Goal: Task Accomplishment & Management: Manage account settings

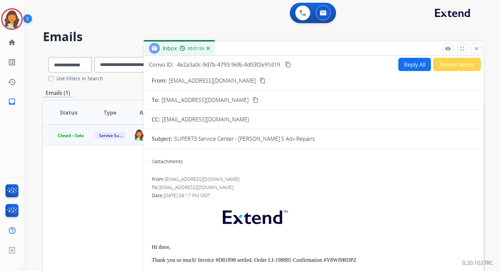
select select "**********"
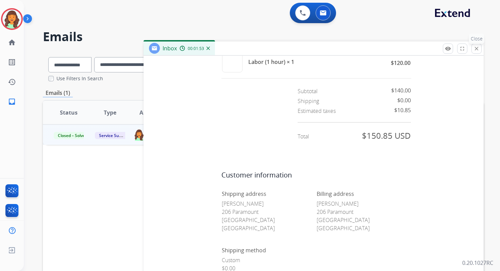
click at [478, 49] on mat-icon "close" at bounding box center [477, 49] width 6 height 6
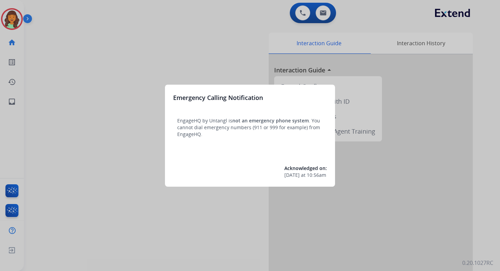
click at [324, 15] on div at bounding box center [250, 135] width 500 height 271
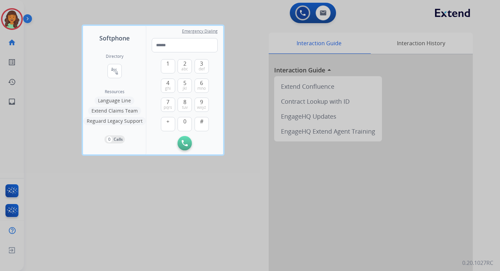
click at [324, 15] on div at bounding box center [250, 135] width 500 height 271
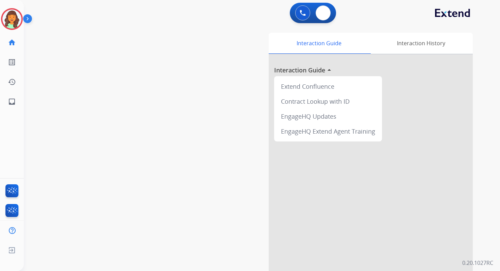
click at [324, 15] on img at bounding box center [323, 12] width 7 height 5
select select "**********"
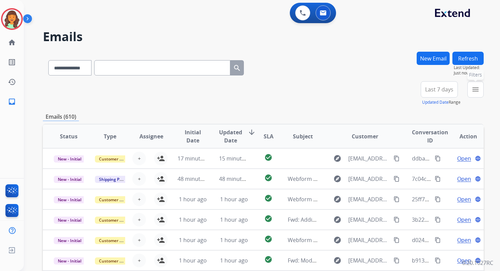
click at [479, 90] on mat-icon "menu" at bounding box center [476, 89] width 8 height 8
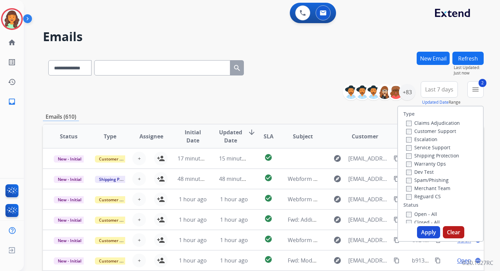
click at [423, 235] on button "Apply" at bounding box center [428, 232] width 23 height 12
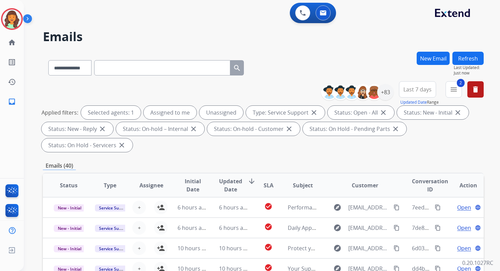
click at [214, 159] on div "**********" at bounding box center [263, 244] width 441 height 385
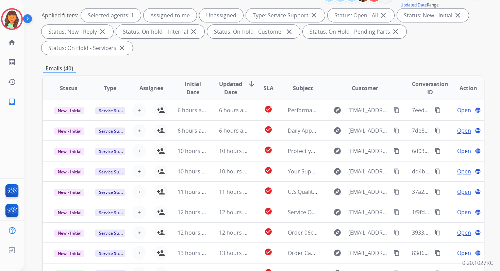
scroll to position [165, 0]
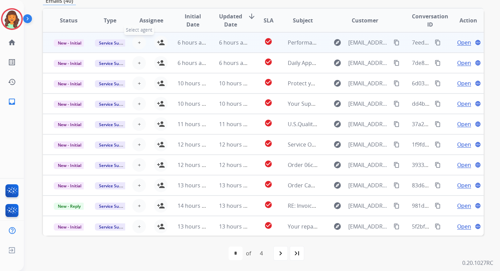
click at [138, 41] on span "+" at bounding box center [139, 42] width 3 height 8
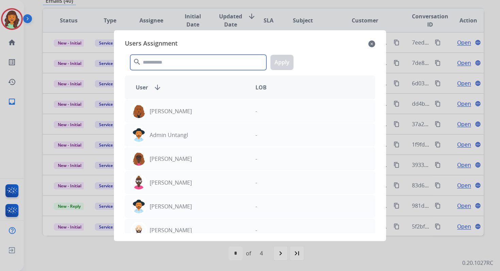
click at [153, 63] on input "text" at bounding box center [198, 62] width 136 height 15
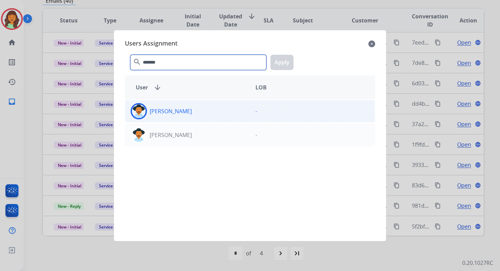
type input "*******"
click at [161, 118] on div "[PERSON_NAME]" at bounding box center [187, 111] width 125 height 16
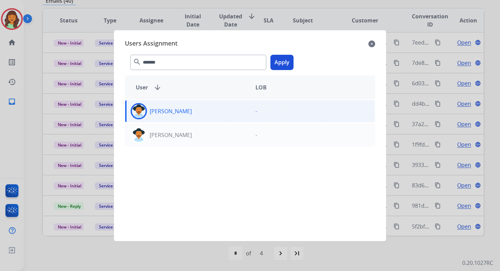
click at [294, 64] on div "******* search Apply" at bounding box center [250, 60] width 251 height 23
click at [284, 64] on button "Apply" at bounding box center [282, 62] width 23 height 15
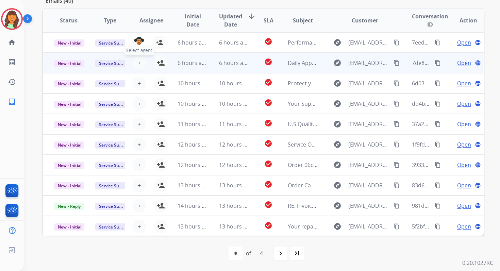
click at [138, 63] on span "+" at bounding box center [139, 63] width 3 height 8
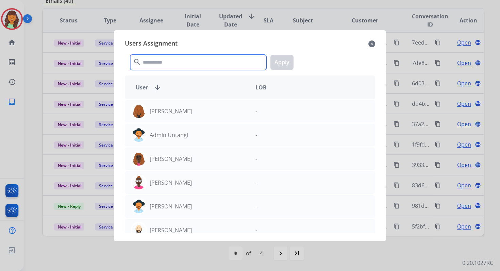
click at [158, 65] on input "text" at bounding box center [198, 62] width 136 height 15
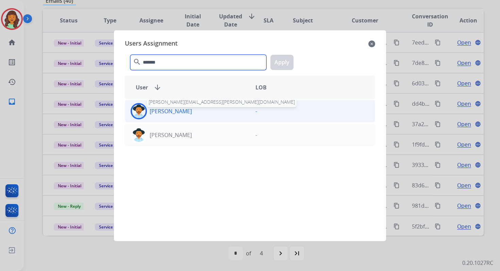
type input "*******"
click at [173, 110] on p "[PERSON_NAME]" at bounding box center [171, 111] width 42 height 8
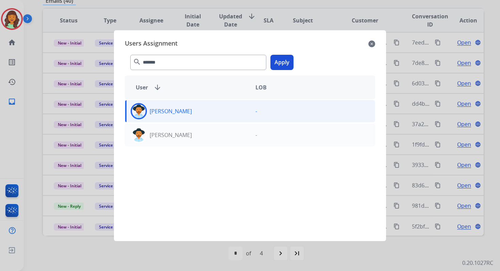
click at [284, 60] on button "Apply" at bounding box center [282, 62] width 23 height 15
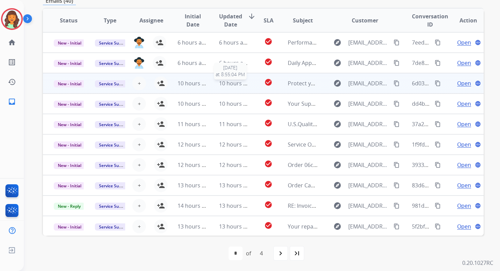
click at [223, 85] on span "10 hours ago" at bounding box center [236, 83] width 34 height 7
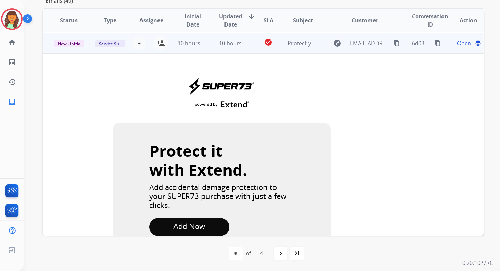
scroll to position [41, 0]
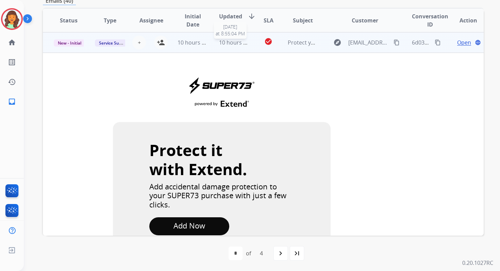
click at [222, 46] on div "10 hours ago" at bounding box center [234, 42] width 30 height 8
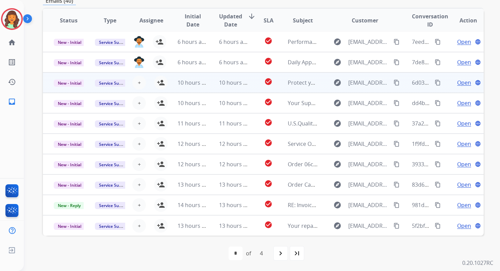
scroll to position [1, 0]
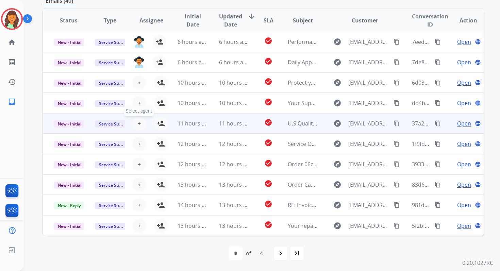
click at [138, 123] on span "+" at bounding box center [139, 124] width 3 height 8
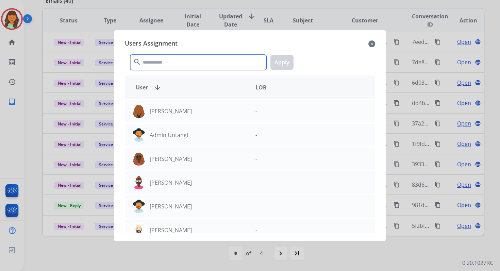
click at [177, 68] on input "text" at bounding box center [198, 62] width 136 height 15
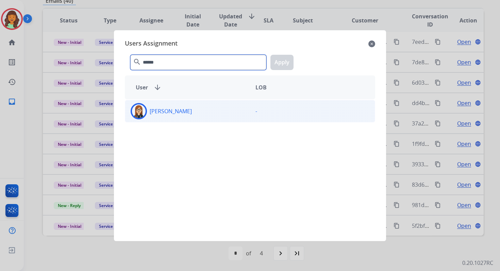
type input "******"
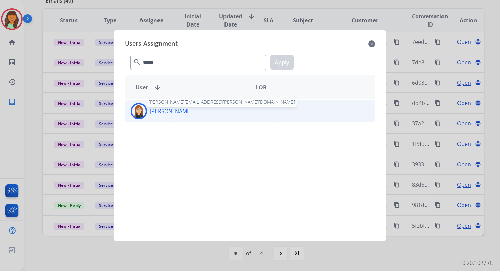
click at [179, 112] on p "[PERSON_NAME]" at bounding box center [171, 111] width 42 height 8
click at [276, 65] on button "Apply" at bounding box center [282, 62] width 23 height 15
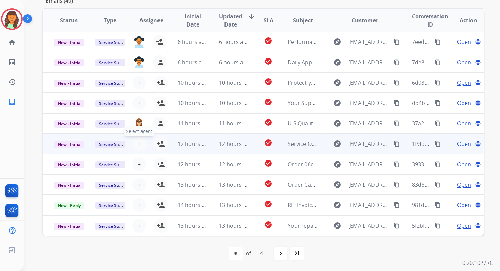
click at [138, 144] on span "+" at bounding box center [139, 144] width 3 height 8
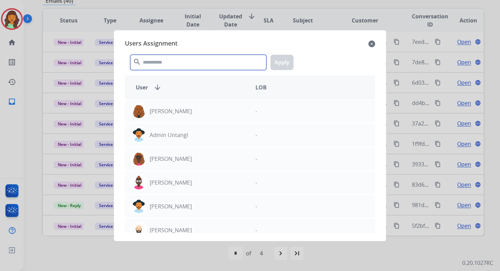
click at [188, 67] on input "text" at bounding box center [198, 62] width 136 height 15
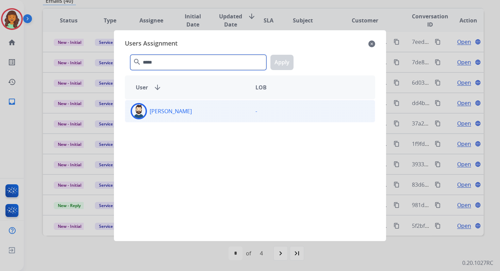
type input "*****"
click at [192, 114] on div "[PERSON_NAME]" at bounding box center [187, 111] width 125 height 16
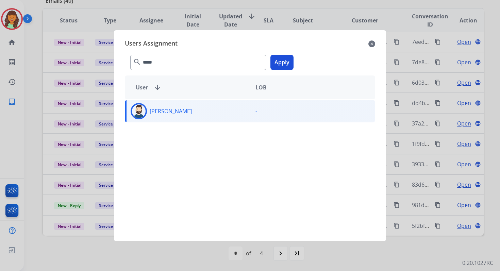
click at [285, 66] on button "Apply" at bounding box center [282, 62] width 23 height 15
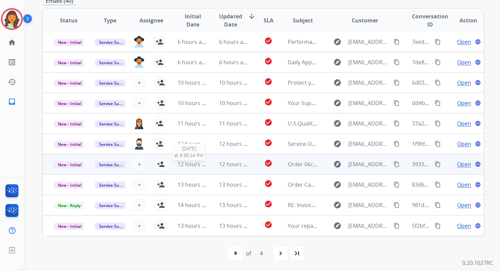
click at [178, 163] on span "12 hours ago" at bounding box center [195, 164] width 34 height 7
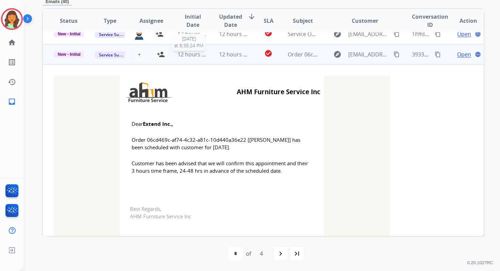
scroll to position [123, 0]
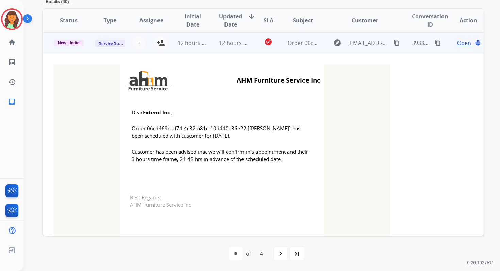
click at [208, 44] on td "12 hours ago" at bounding box center [228, 43] width 41 height 20
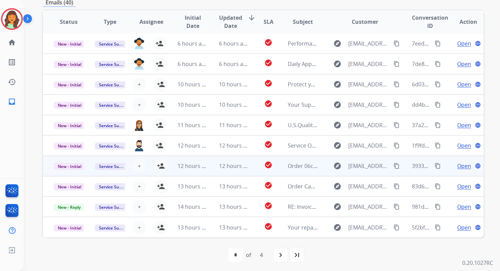
scroll to position [163, 0]
click at [162, 166] on mat-icon "person_add" at bounding box center [161, 166] width 8 height 8
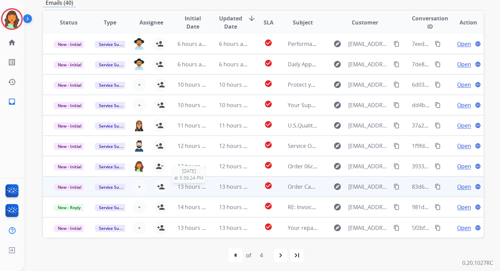
click at [196, 189] on span "13 hours ago" at bounding box center [195, 186] width 34 height 7
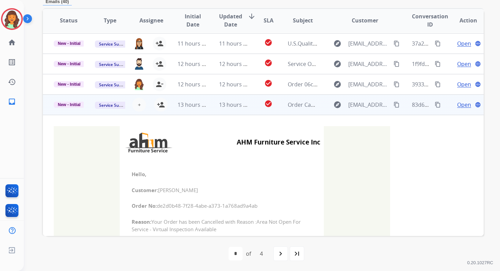
scroll to position [53, 0]
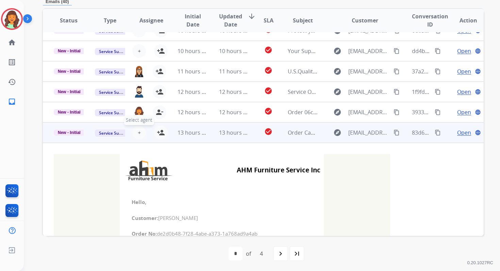
click at [138, 129] on span "+" at bounding box center [139, 133] width 3 height 8
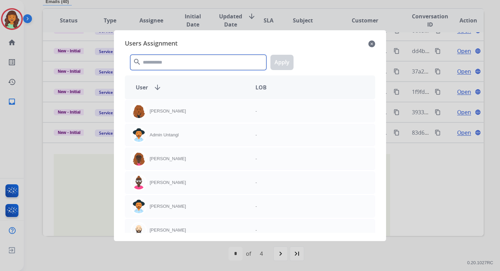
click at [166, 64] on input "text" at bounding box center [198, 62] width 136 height 15
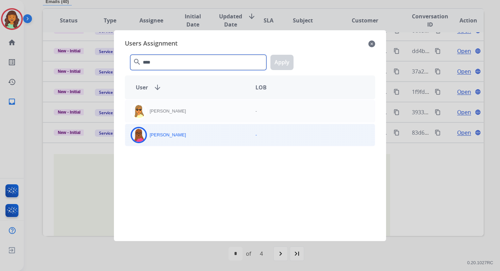
type input "****"
click at [185, 139] on div "[PERSON_NAME]" at bounding box center [187, 135] width 125 height 16
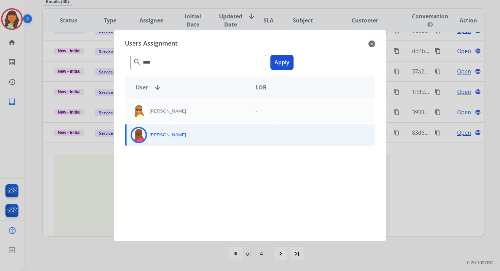
click at [279, 64] on button "Apply" at bounding box center [282, 62] width 23 height 15
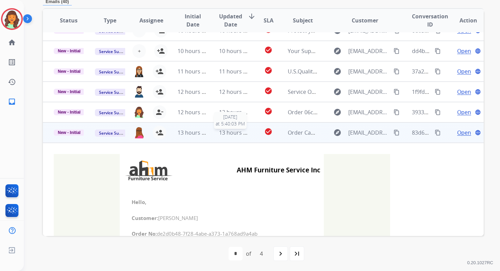
click at [234, 129] on span "13 hours ago" at bounding box center [236, 132] width 34 height 7
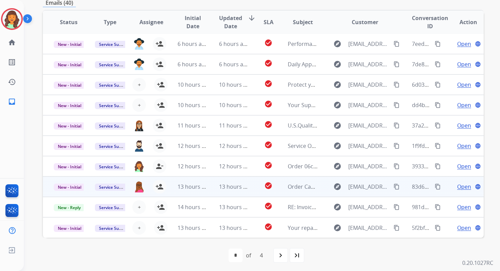
scroll to position [165, 0]
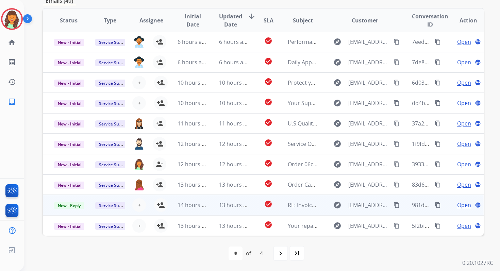
click at [217, 206] on td "13 hours ago" at bounding box center [228, 205] width 41 height 20
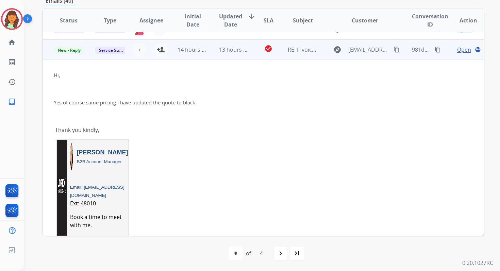
scroll to position [163, 0]
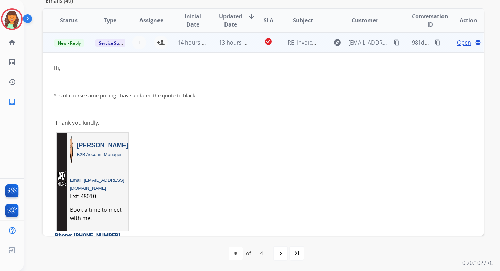
click at [464, 41] on span "Open" at bounding box center [465, 42] width 14 height 8
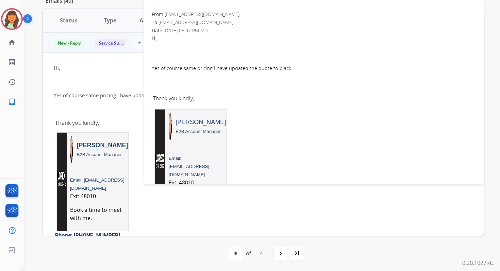
scroll to position [0, 0]
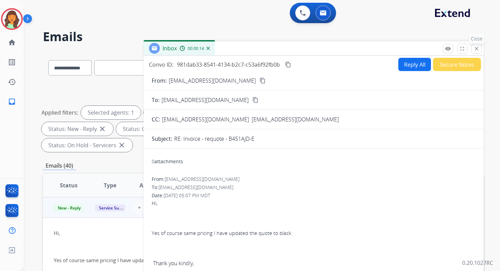
click at [477, 46] on mat-icon "close" at bounding box center [477, 49] width 6 height 6
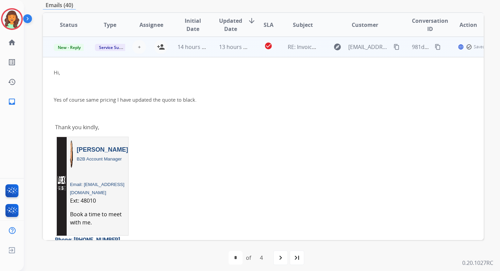
scroll to position [162, 0]
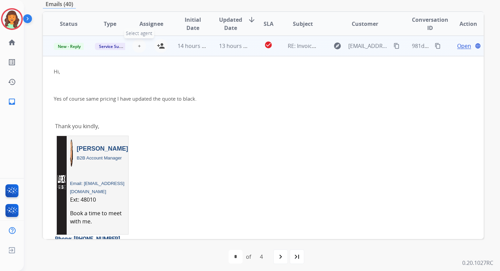
click at [139, 43] on span "+" at bounding box center [139, 46] width 3 height 8
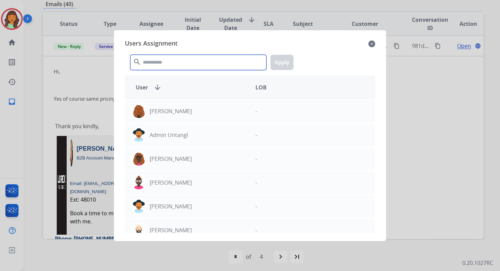
click at [165, 62] on input "text" at bounding box center [198, 62] width 136 height 15
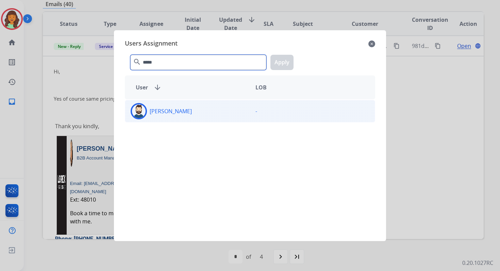
type input "*****"
click at [174, 120] on div "[PERSON_NAME] -" at bounding box center [250, 111] width 251 height 22
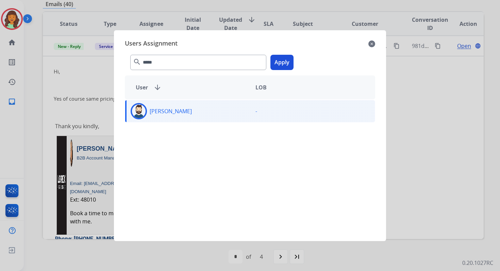
click at [285, 64] on button "Apply" at bounding box center [282, 62] width 23 height 15
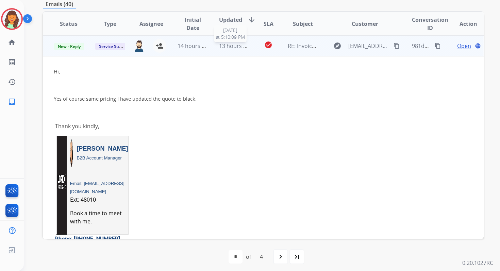
click at [244, 46] on span "13 hours ago" at bounding box center [236, 45] width 34 height 7
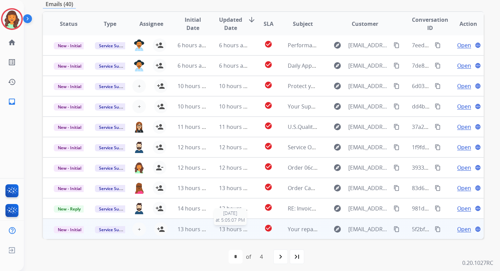
click at [236, 230] on span "13 hours ago" at bounding box center [236, 229] width 34 height 7
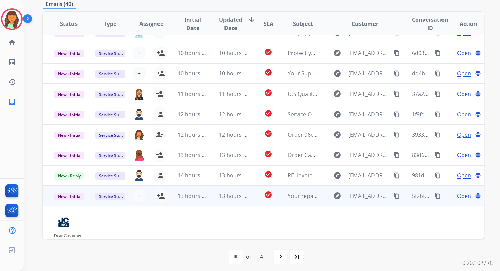
scroll to position [147, 0]
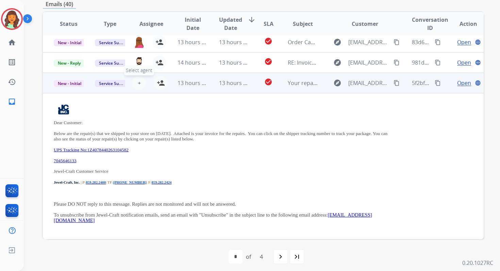
click at [138, 83] on span "+" at bounding box center [139, 83] width 3 height 8
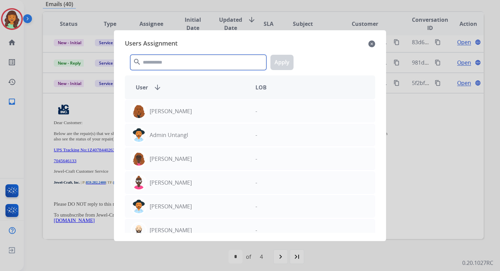
click at [162, 64] on input "text" at bounding box center [198, 62] width 136 height 15
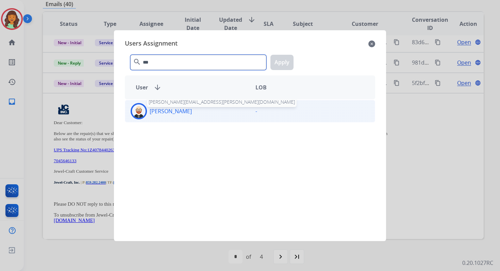
type input "***"
click at [176, 109] on p "[PERSON_NAME]" at bounding box center [171, 111] width 42 height 8
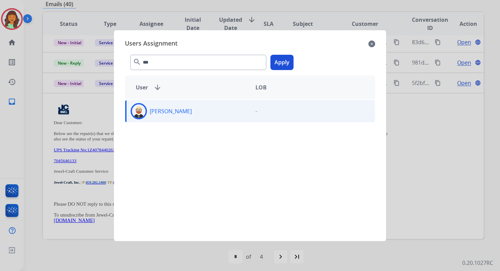
click at [281, 59] on button "Apply" at bounding box center [282, 62] width 23 height 15
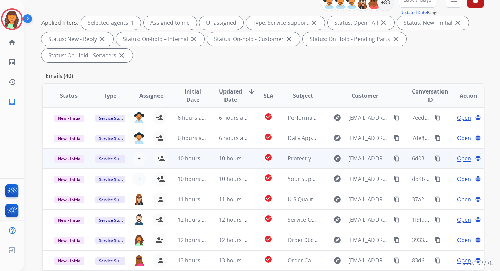
scroll to position [0, 0]
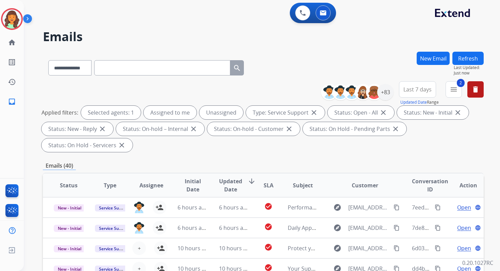
click at [472, 60] on button "Refresh" at bounding box center [468, 58] width 31 height 13
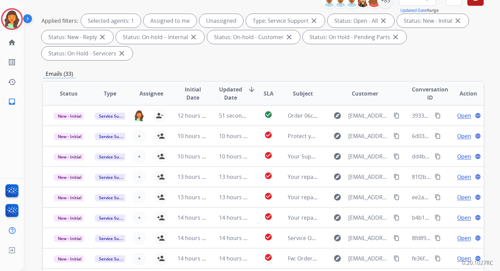
scroll to position [165, 0]
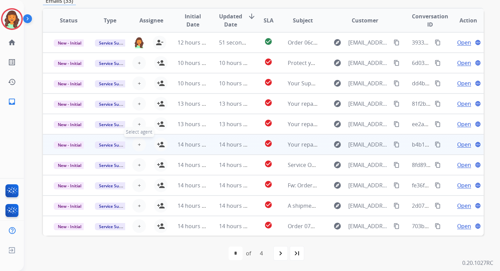
click at [139, 143] on span "+" at bounding box center [139, 145] width 3 height 8
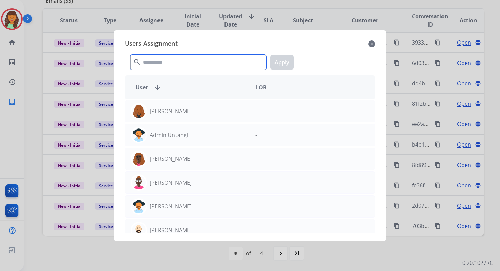
click at [168, 60] on input "text" at bounding box center [198, 62] width 136 height 15
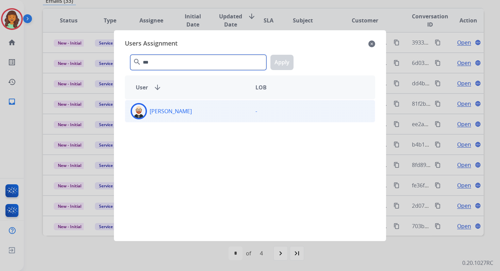
type input "***"
click at [181, 111] on div "[PERSON_NAME]" at bounding box center [187, 111] width 125 height 16
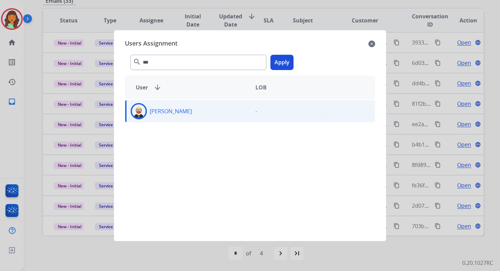
click at [287, 59] on button "Apply" at bounding box center [282, 62] width 23 height 15
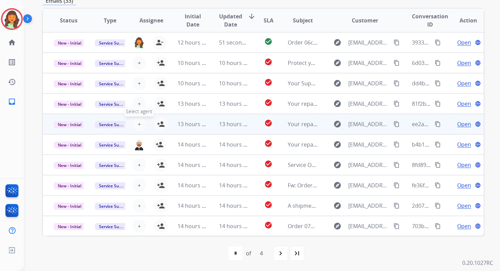
click at [139, 123] on span "+" at bounding box center [139, 124] width 3 height 8
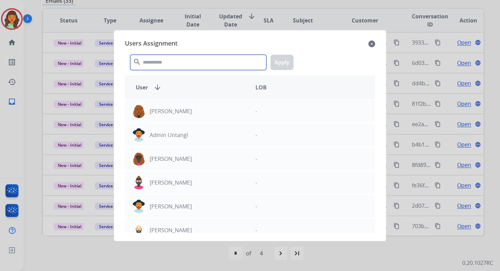
click at [169, 60] on input "text" at bounding box center [198, 62] width 136 height 15
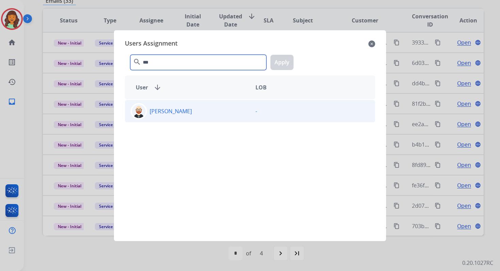
type input "***"
click at [181, 111] on div "[PERSON_NAME]" at bounding box center [187, 111] width 125 height 16
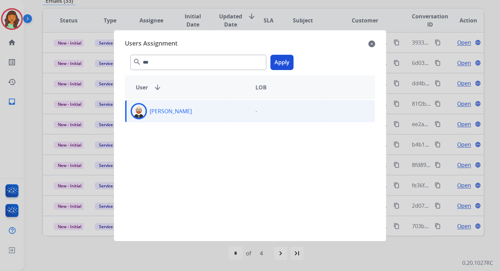
click at [277, 68] on button "Apply" at bounding box center [282, 62] width 23 height 15
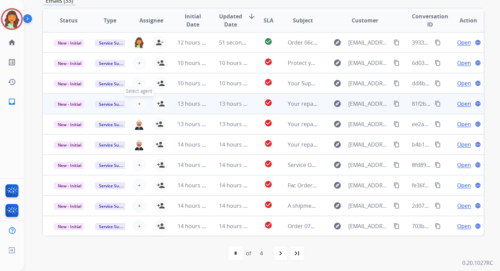
click at [139, 104] on span "+" at bounding box center [139, 104] width 3 height 8
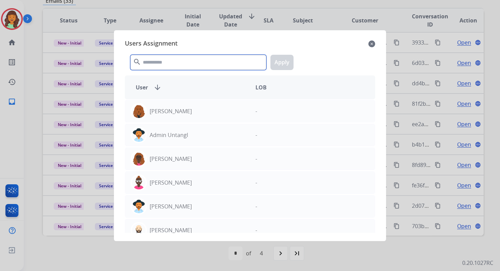
click at [156, 63] on input "text" at bounding box center [198, 62] width 136 height 15
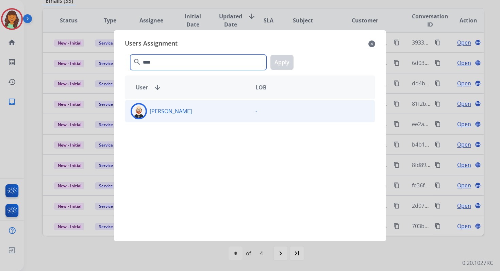
type input "****"
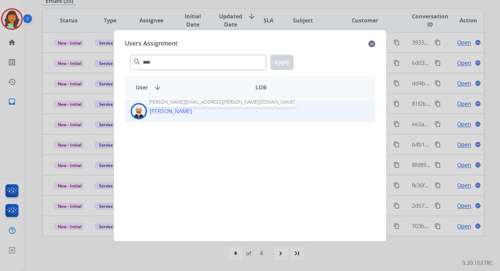
click at [175, 112] on p "[PERSON_NAME]" at bounding box center [171, 111] width 42 height 8
click at [285, 67] on button "Apply" at bounding box center [282, 62] width 23 height 15
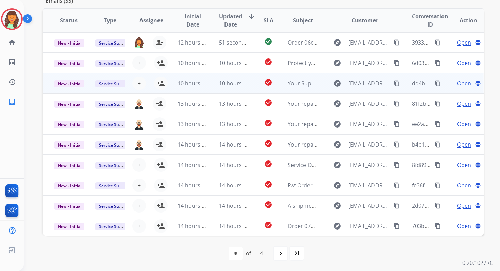
click at [208, 82] on td "10 hours ago" at bounding box center [228, 83] width 41 height 20
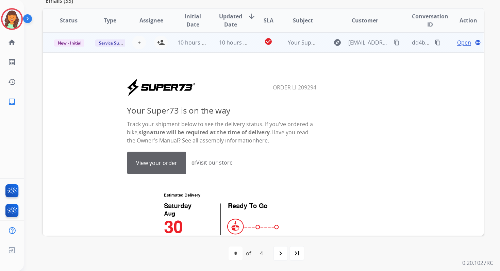
click at [215, 50] on td "10 hours ago" at bounding box center [228, 42] width 41 height 20
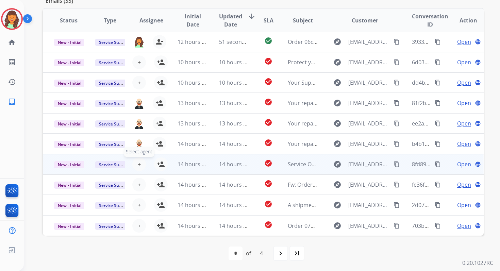
click at [139, 163] on span "+" at bounding box center [139, 164] width 3 height 8
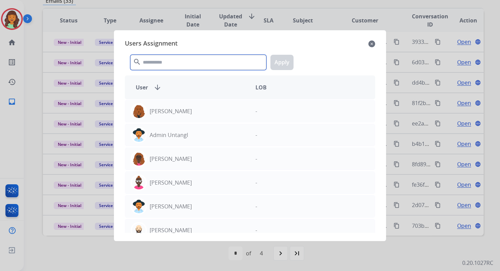
click at [178, 63] on input "text" at bounding box center [198, 62] width 136 height 15
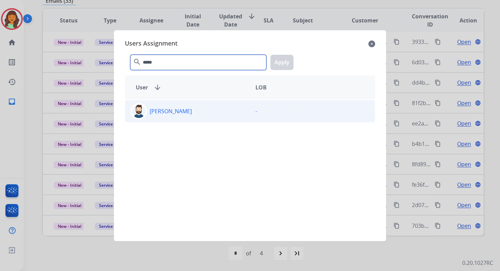
type input "*****"
click at [185, 112] on div "[PERSON_NAME]" at bounding box center [187, 111] width 125 height 16
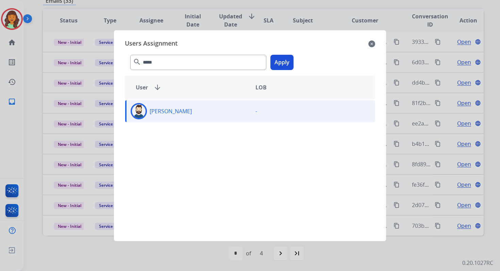
click at [283, 62] on button "Apply" at bounding box center [282, 62] width 23 height 15
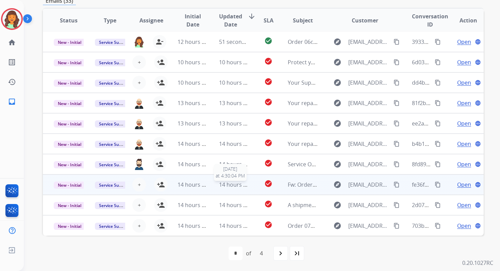
click at [236, 184] on span "14 hours ago" at bounding box center [236, 184] width 34 height 7
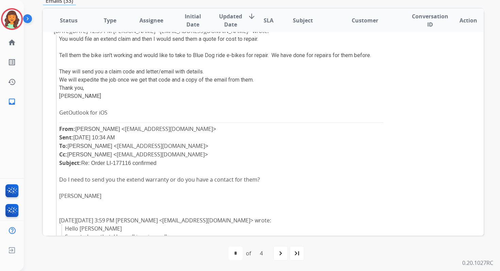
scroll to position [12, 0]
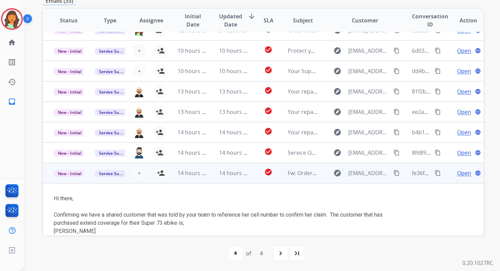
click at [458, 175] on span "Open" at bounding box center [465, 173] width 14 height 8
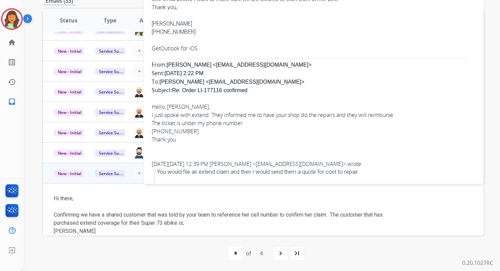
scroll to position [76, 0]
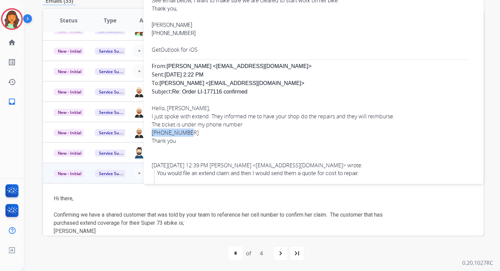
drag, startPoint x: 153, startPoint y: 133, endPoint x: 187, endPoint y: 132, distance: 33.4
click at [187, 132] on div "[PHONE_NUMBER]" at bounding box center [314, 133] width 324 height 8
copy div "[PHONE_NUMBER]"
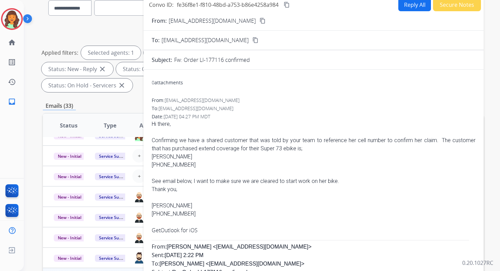
scroll to position [0, 0]
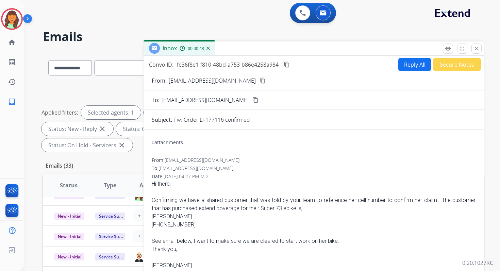
click at [402, 65] on button "Reply All" at bounding box center [415, 64] width 33 height 13
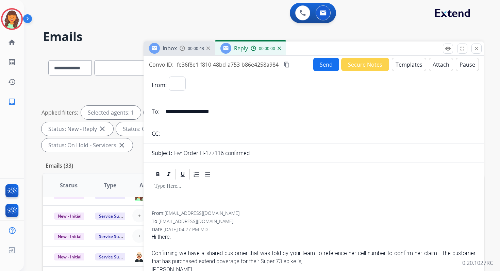
select select "**********"
click at [402, 65] on button "Templates" at bounding box center [409, 64] width 34 height 13
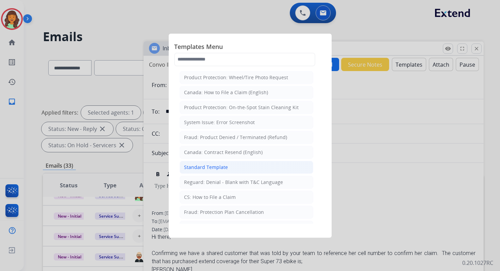
click at [216, 164] on div "Standard Template" at bounding box center [206, 167] width 44 height 7
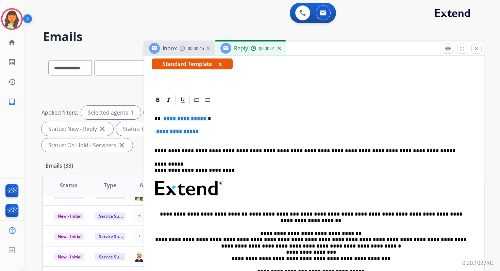
scroll to position [160, 0]
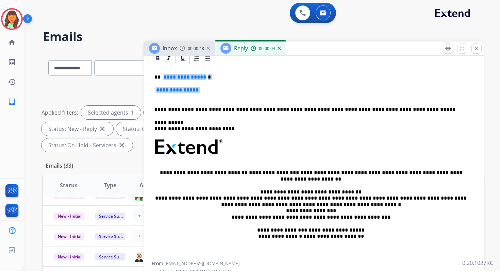
drag, startPoint x: 161, startPoint y: 78, endPoint x: 208, endPoint y: 95, distance: 50.5
click at [208, 96] on div "**********" at bounding box center [314, 163] width 324 height 197
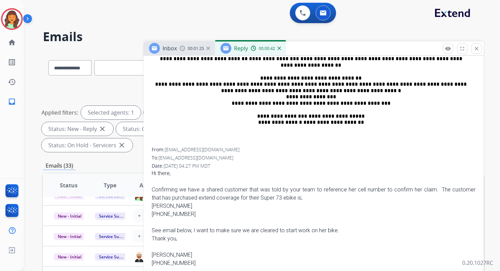
scroll to position [283, 0]
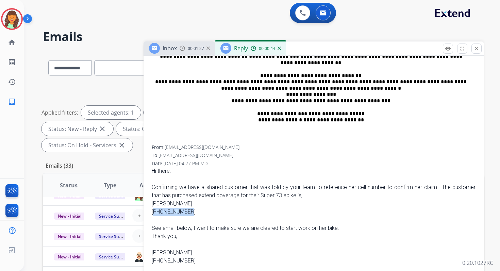
drag, startPoint x: 153, startPoint y: 211, endPoint x: 187, endPoint y: 211, distance: 34.4
click at [187, 211] on div "[PHONE_NUMBER]" at bounding box center [314, 212] width 324 height 8
copy div "[PHONE_NUMBER]"
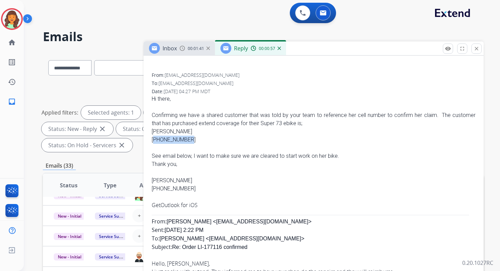
scroll to position [383, 0]
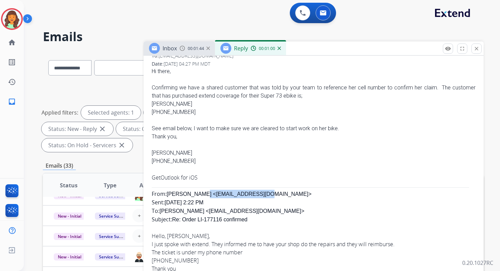
drag, startPoint x: 200, startPoint y: 194, endPoint x: 255, endPoint y: 194, distance: 55.5
click at [255, 194] on span "From: [PERSON_NAME] <[EMAIL_ADDRESS][DOMAIN_NAME]> Sent: [DATE] 2:22 PM To: [PE…" at bounding box center [232, 206] width 160 height 31
copy span "[EMAIL_ADDRESS][DOMAIN_NAME]"
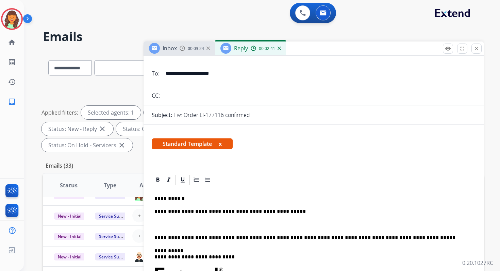
scroll to position [71, 0]
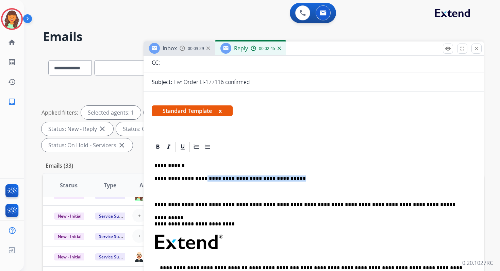
drag, startPoint x: 274, startPoint y: 179, endPoint x: 194, endPoint y: 180, distance: 80.0
click at [194, 180] on p "**********" at bounding box center [311, 179] width 313 height 6
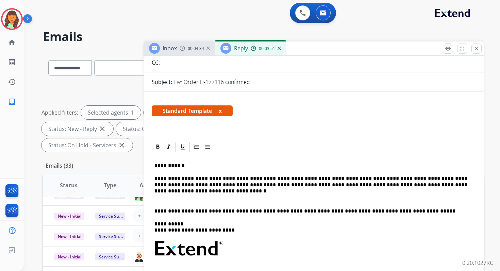
click at [342, 186] on p "**********" at bounding box center [311, 182] width 313 height 13
drag, startPoint x: 434, startPoint y: 186, endPoint x: 349, endPoint y: 188, distance: 85.8
click at [349, 188] on p "**********" at bounding box center [311, 182] width 313 height 13
click at [203, 181] on p "**********" at bounding box center [311, 182] width 313 height 13
click at [227, 179] on p "**********" at bounding box center [311, 182] width 313 height 13
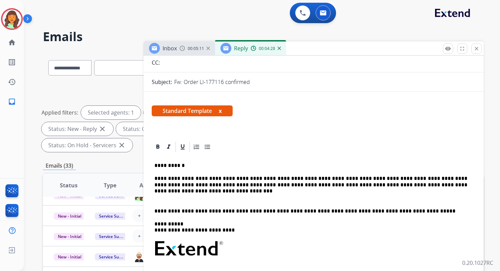
click at [242, 186] on p "**********" at bounding box center [311, 182] width 313 height 13
drag, startPoint x: 435, startPoint y: 186, endPoint x: 413, endPoint y: 186, distance: 22.1
click at [413, 186] on p "**********" at bounding box center [311, 182] width 313 height 13
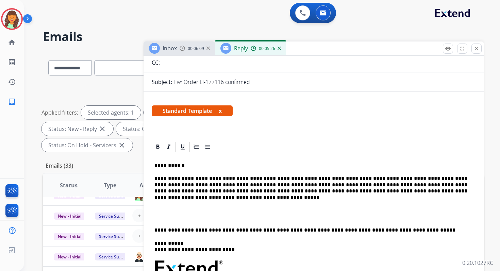
click at [433, 185] on p "**********" at bounding box center [311, 185] width 313 height 19
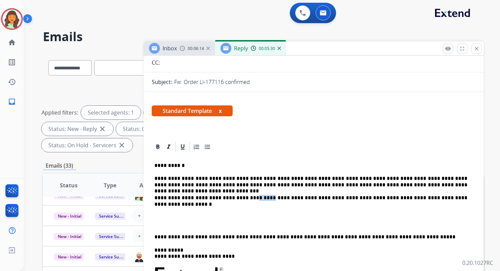
drag, startPoint x: 246, startPoint y: 199, endPoint x: 232, endPoint y: 199, distance: 13.6
click at [232, 199] on p "**********" at bounding box center [311, 198] width 313 height 6
click at [332, 198] on p "**********" at bounding box center [311, 198] width 313 height 6
click at [443, 198] on p "**********" at bounding box center [311, 198] width 313 height 6
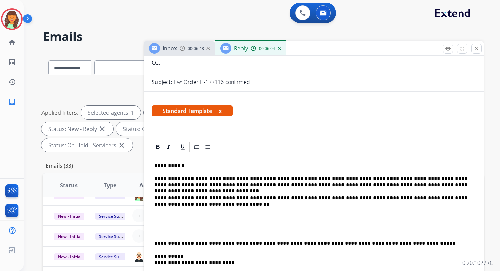
click at [155, 245] on p "**********" at bounding box center [311, 244] width 313 height 6
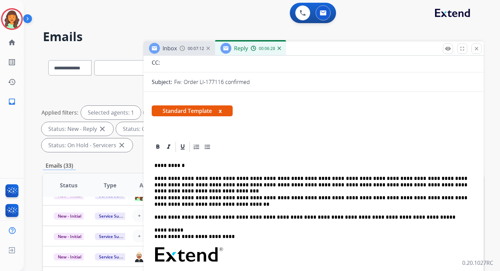
click at [340, 186] on p "**********" at bounding box center [311, 182] width 313 height 13
drag, startPoint x: 391, startPoint y: 187, endPoint x: 405, endPoint y: 186, distance: 13.6
click at [405, 186] on p "**********" at bounding box center [311, 182] width 313 height 13
drag, startPoint x: 272, startPoint y: 199, endPoint x: 257, endPoint y: 200, distance: 14.7
click at [257, 200] on p "**********" at bounding box center [311, 201] width 313 height 13
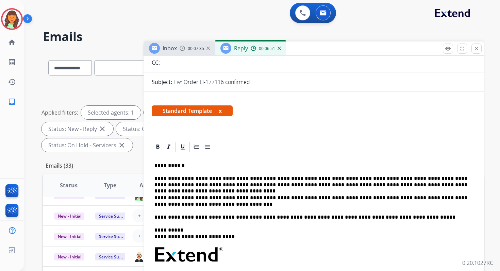
click at [281, 199] on p "**********" at bounding box center [311, 201] width 313 height 13
click at [316, 199] on p "**********" at bounding box center [311, 201] width 313 height 13
click at [214, 205] on p "**********" at bounding box center [311, 201] width 313 height 13
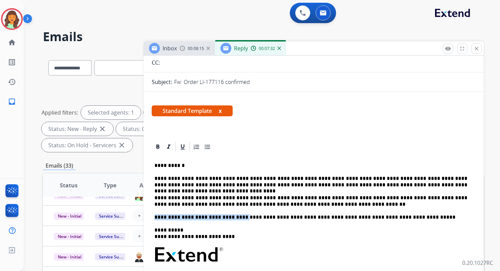
drag, startPoint x: 236, startPoint y: 219, endPoint x: 147, endPoint y: 213, distance: 89.3
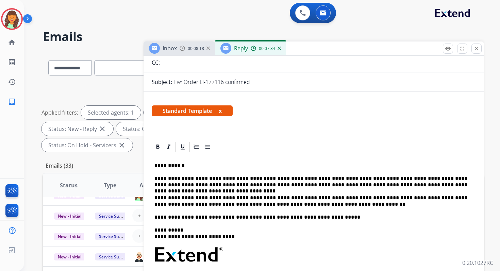
click at [201, 220] on p "**********" at bounding box center [311, 217] width 313 height 6
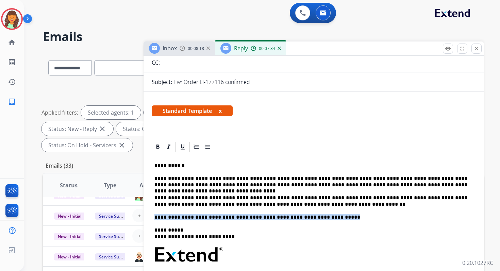
click at [201, 220] on p "**********" at bounding box center [311, 217] width 313 height 6
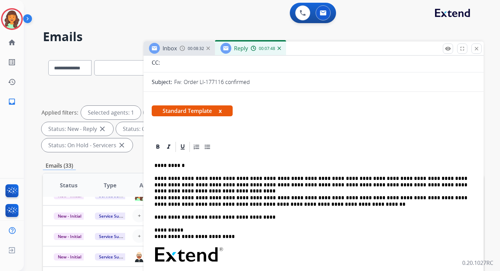
click at [240, 218] on p "**********" at bounding box center [311, 217] width 313 height 6
click at [263, 217] on p "**********" at bounding box center [311, 217] width 313 height 6
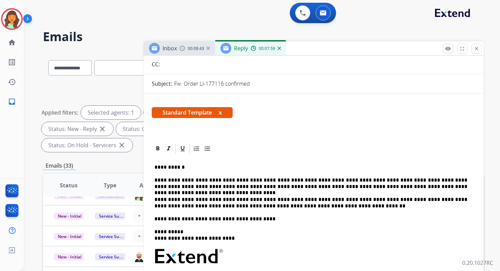
scroll to position [0, 0]
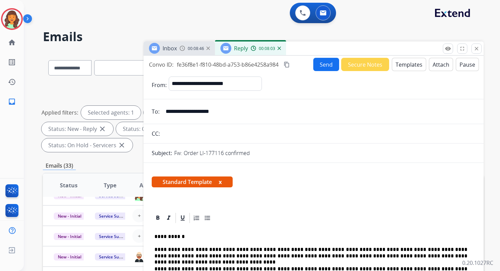
click at [289, 64] on mat-icon "content_copy" at bounding box center [287, 65] width 6 height 6
click at [319, 63] on button "Send" at bounding box center [327, 64] width 26 height 13
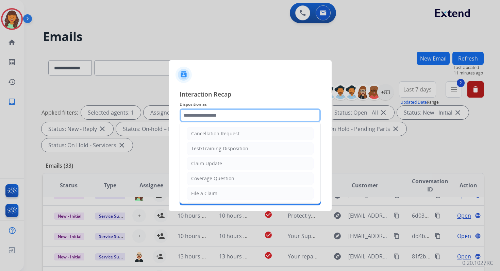
click at [206, 117] on input "text" at bounding box center [250, 116] width 141 height 14
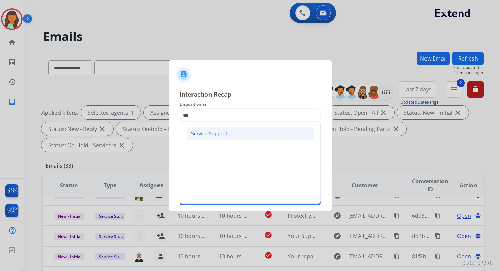
click at [210, 137] on li "Service Support" at bounding box center [250, 133] width 127 height 13
type input "**********"
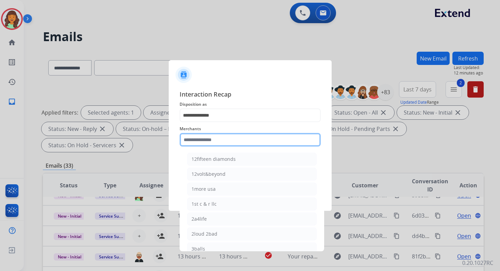
click at [210, 139] on input "text" at bounding box center [250, 140] width 141 height 14
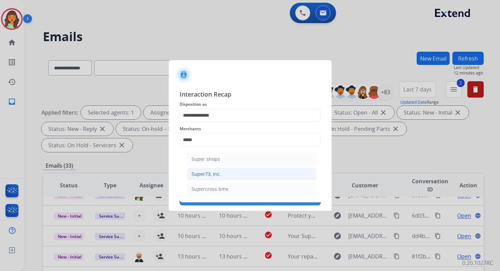
click at [214, 172] on div "Super73, inc." at bounding box center [207, 174] width 30 height 7
type input "**********"
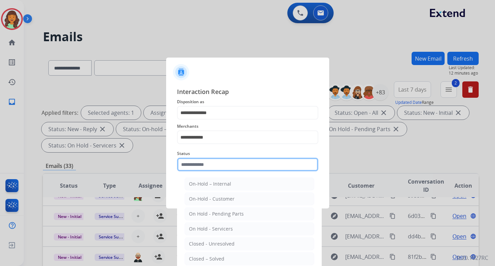
click at [210, 169] on input "text" at bounding box center [247, 165] width 141 height 14
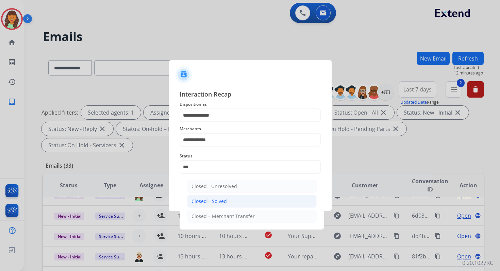
click at [221, 199] on div "Closed – Solved" at bounding box center [209, 201] width 35 height 7
type input "**********"
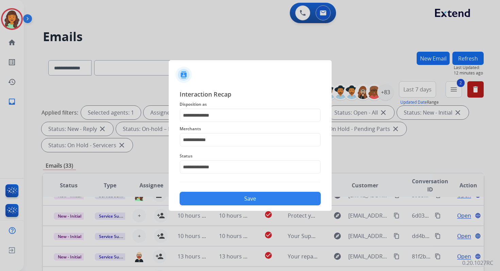
click at [245, 197] on button "Save" at bounding box center [250, 199] width 141 height 14
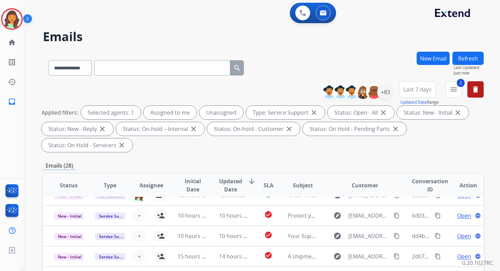
click at [263, 157] on div "**********" at bounding box center [263, 244] width 441 height 385
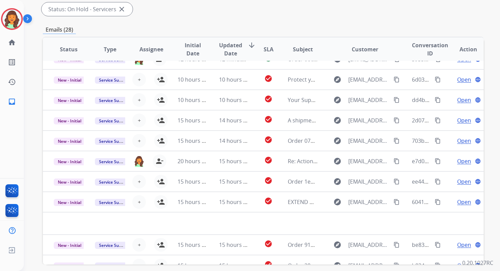
scroll to position [165, 0]
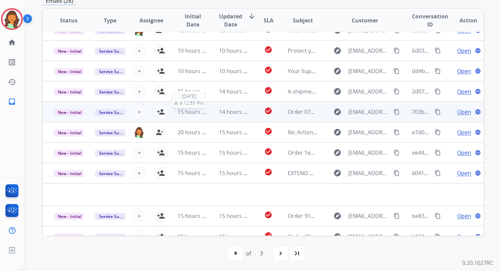
click at [200, 115] on span "15 hours ago" at bounding box center [195, 111] width 34 height 7
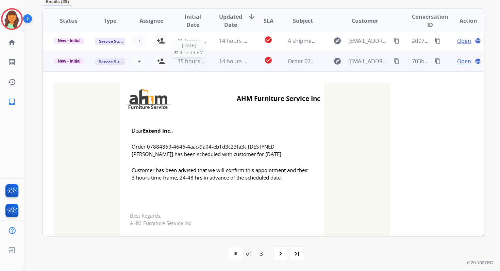
scroll to position [82, 0]
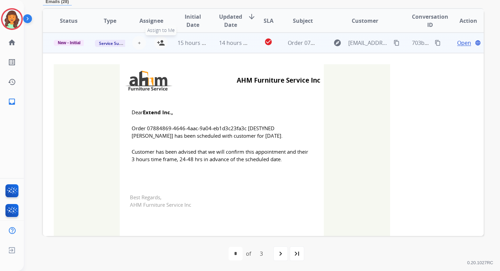
click at [160, 42] on mat-icon "person_add" at bounding box center [161, 43] width 8 height 8
click at [187, 46] on span "15 hours ago" at bounding box center [195, 42] width 34 height 7
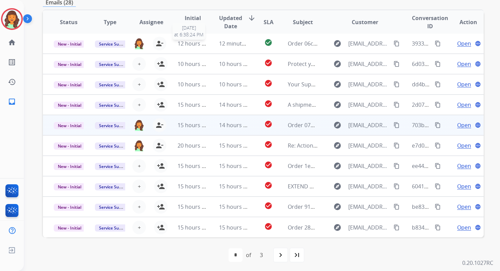
scroll to position [163, 0]
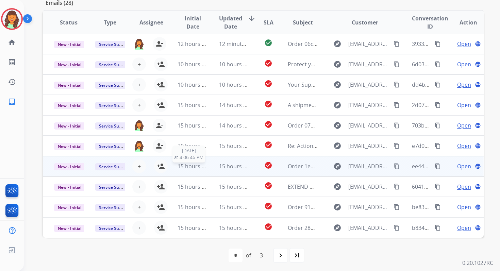
click at [201, 164] on span "15 hours ago" at bounding box center [195, 166] width 34 height 7
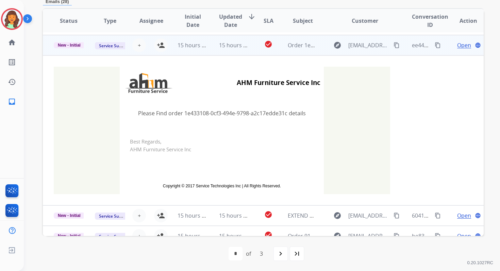
scroll to position [123, 0]
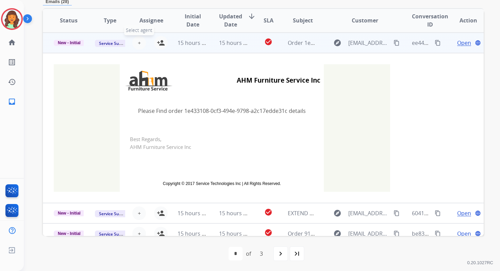
click at [138, 43] on span "+" at bounding box center [139, 43] width 3 height 8
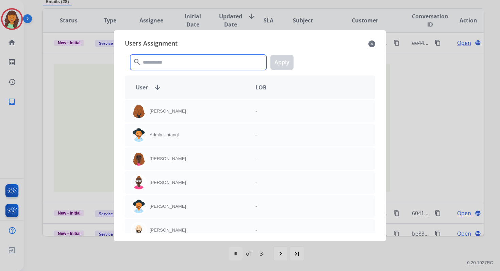
click at [156, 65] on input "text" at bounding box center [198, 62] width 136 height 15
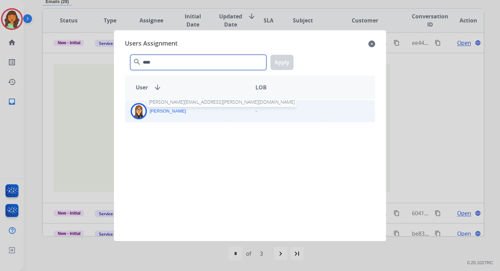
type input "****"
click at [169, 112] on p "[PERSON_NAME]" at bounding box center [168, 111] width 36 height 7
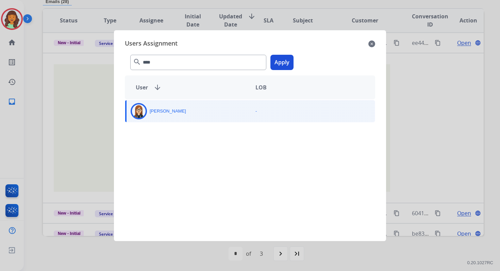
click at [283, 60] on button "Apply" at bounding box center [282, 62] width 23 height 15
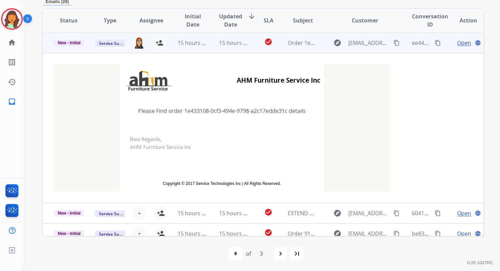
scroll to position [151, 0]
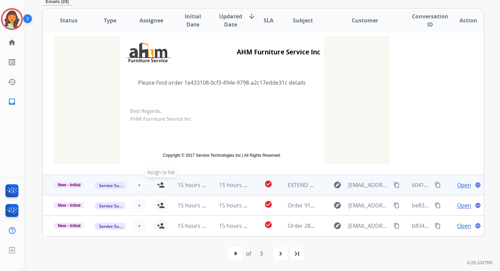
click at [161, 185] on mat-icon "person_add" at bounding box center [161, 185] width 8 height 8
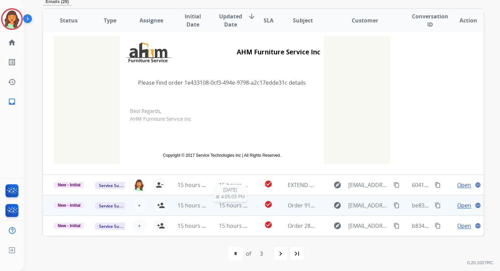
click at [223, 206] on span "15 hours ago" at bounding box center [236, 205] width 34 height 7
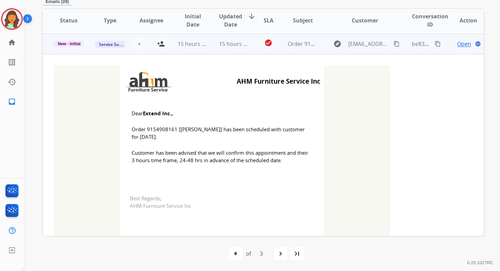
scroll to position [163, 0]
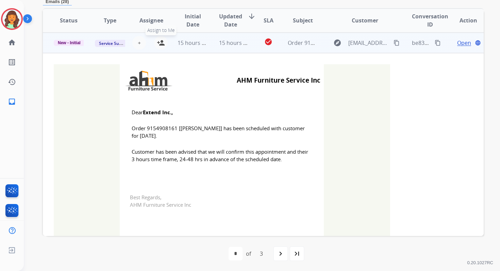
click at [160, 48] on button "person_add Assign to Me" at bounding box center [161, 43] width 14 height 14
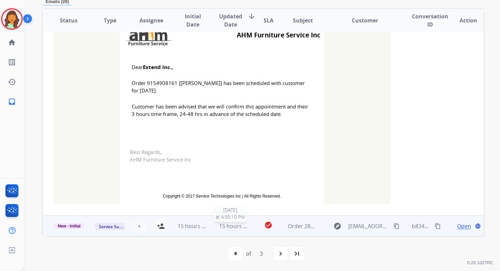
click at [233, 228] on span "15 hours ago" at bounding box center [236, 226] width 34 height 7
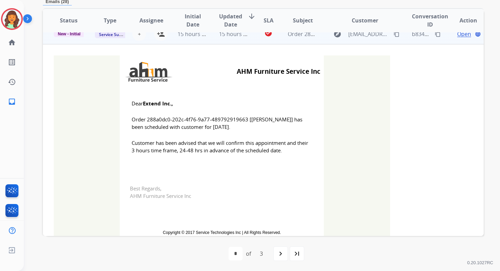
scroll to position [184, 0]
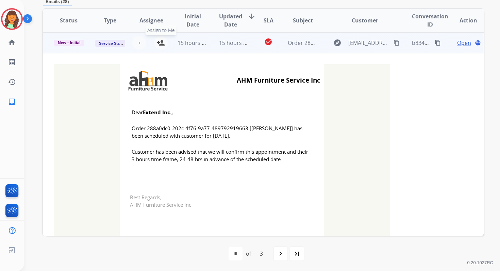
click at [160, 42] on mat-icon "person_add" at bounding box center [161, 43] width 8 height 8
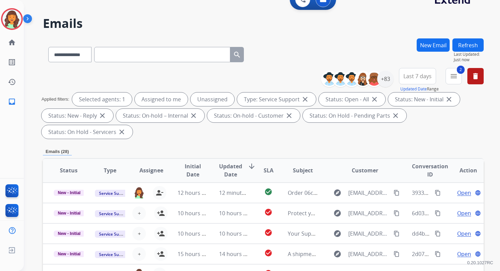
scroll to position [9, 0]
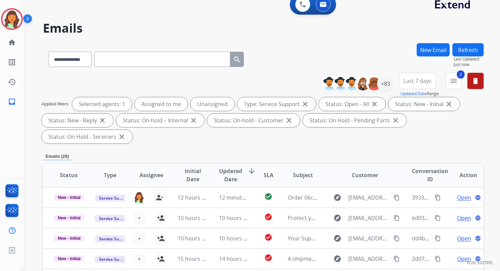
click at [468, 50] on button "Refresh" at bounding box center [468, 49] width 31 height 13
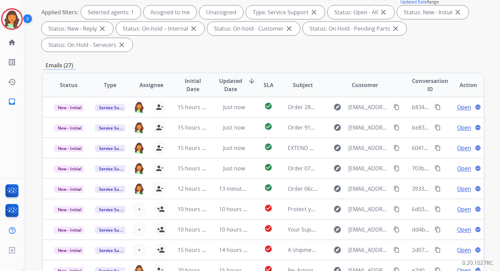
scroll to position [165, 0]
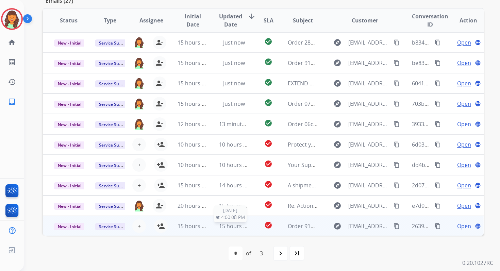
click at [224, 228] on span "15 hours ago" at bounding box center [236, 226] width 34 height 7
click at [232, 228] on span "15 hours ago" at bounding box center [236, 226] width 34 height 7
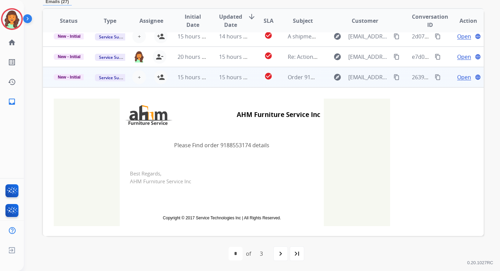
scroll to position [150, 0]
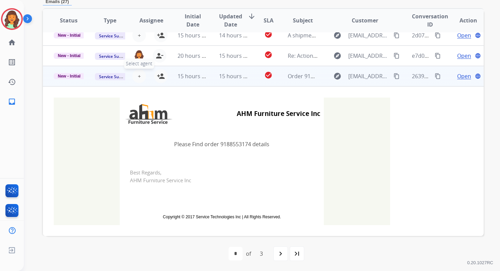
click at [138, 76] on span "+" at bounding box center [139, 76] width 3 height 8
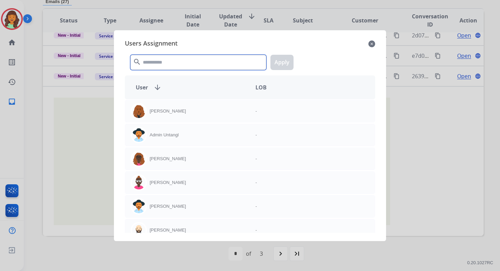
click at [153, 61] on input "text" at bounding box center [198, 62] width 136 height 15
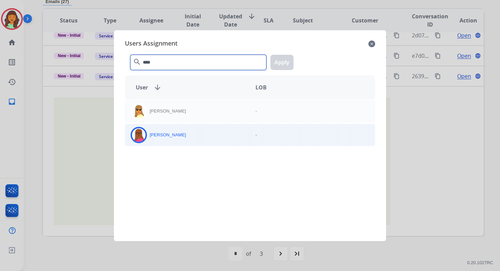
type input "****"
click at [176, 141] on div "[PERSON_NAME]" at bounding box center [187, 135] width 125 height 16
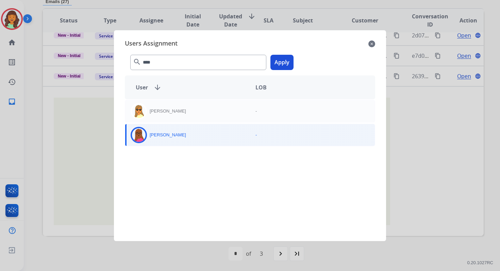
click at [280, 65] on button "Apply" at bounding box center [282, 62] width 23 height 15
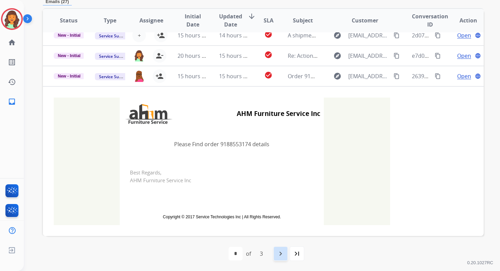
click at [279, 254] on mat-icon "navigate_next" at bounding box center [281, 254] width 8 height 8
select select "*"
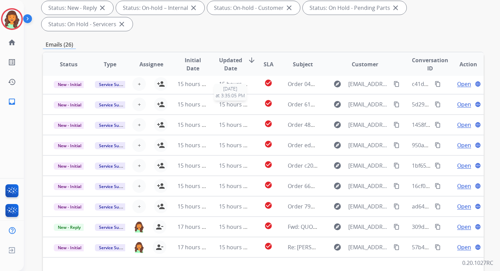
scroll to position [165, 0]
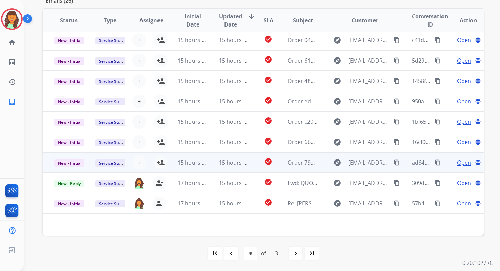
click at [208, 164] on td "15 hours ago" at bounding box center [228, 163] width 41 height 20
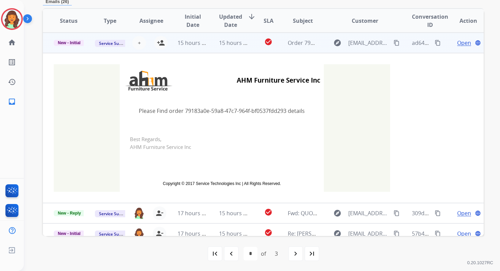
scroll to position [97, 0]
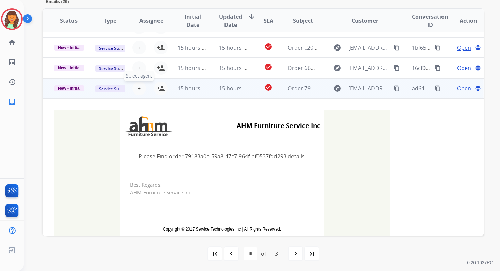
click at [140, 89] on button "+ Select agent" at bounding box center [139, 89] width 14 height 14
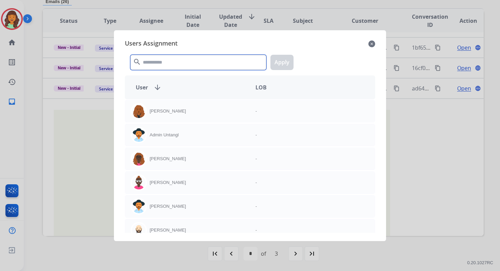
click at [150, 64] on input "text" at bounding box center [198, 62] width 136 height 15
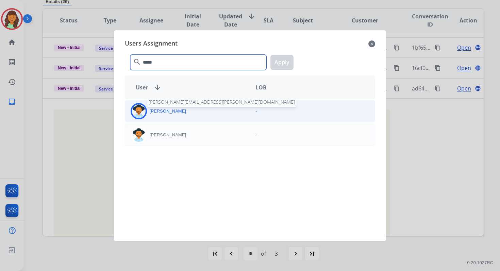
type input "*****"
click at [171, 115] on div "[PERSON_NAME] [EMAIL_ADDRESS][PERSON_NAME][DOMAIN_NAME]" at bounding box center [187, 111] width 125 height 16
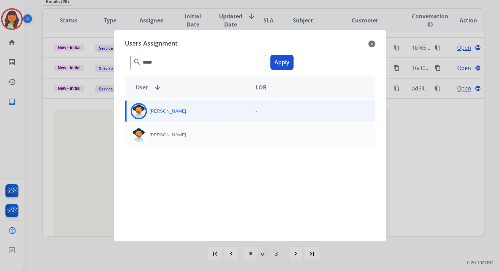
click at [284, 61] on button "Apply" at bounding box center [282, 62] width 23 height 15
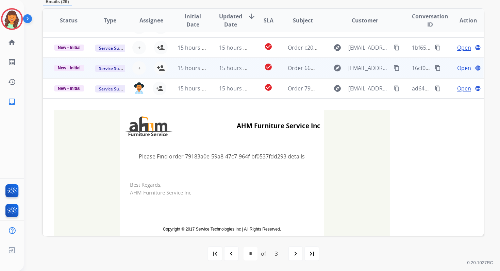
click at [230, 73] on td "15 hours ago" at bounding box center [228, 68] width 41 height 20
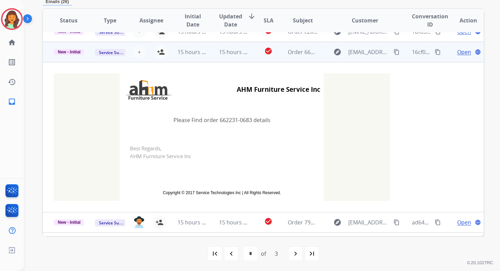
scroll to position [123, 0]
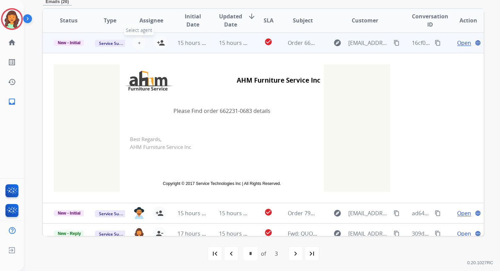
click at [138, 44] on span "+" at bounding box center [139, 43] width 3 height 8
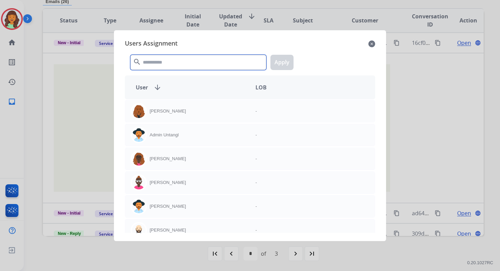
click at [155, 62] on input "text" at bounding box center [198, 62] width 136 height 15
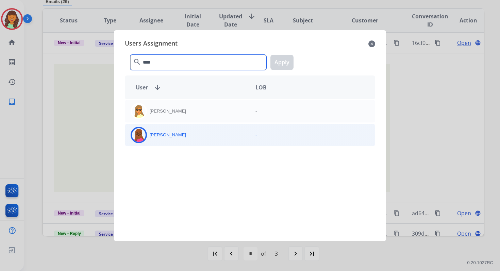
type input "****"
click at [181, 139] on div "[PERSON_NAME]" at bounding box center [187, 135] width 125 height 16
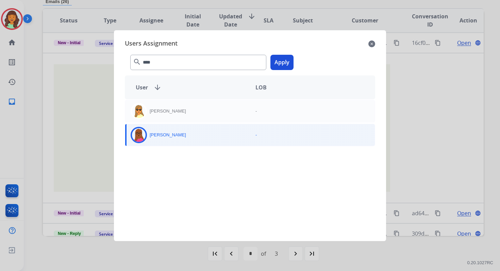
click at [275, 66] on button "Apply" at bounding box center [282, 62] width 23 height 15
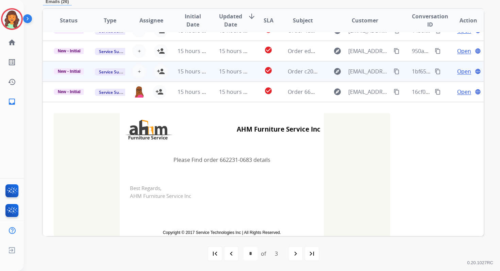
click at [189, 77] on td "15 hours ago" at bounding box center [187, 71] width 41 height 20
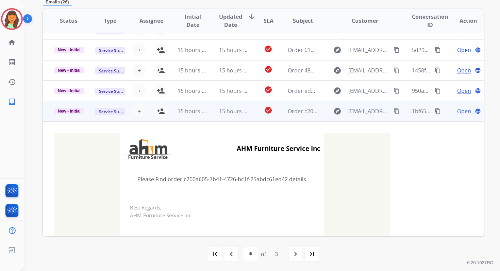
scroll to position [0, 0]
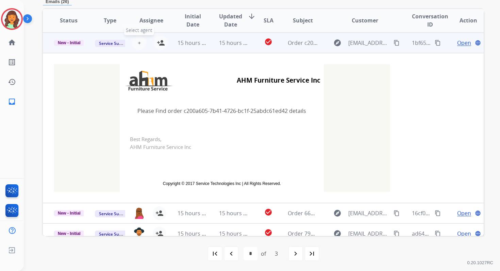
click at [138, 43] on span "+" at bounding box center [139, 43] width 3 height 8
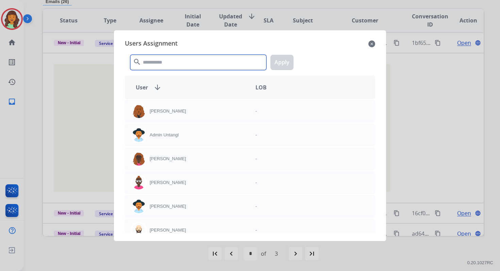
click at [157, 63] on input "text" at bounding box center [198, 62] width 136 height 15
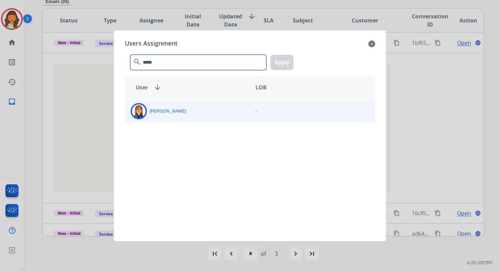
type input "*****"
click at [167, 112] on p "[PERSON_NAME]" at bounding box center [168, 111] width 36 height 7
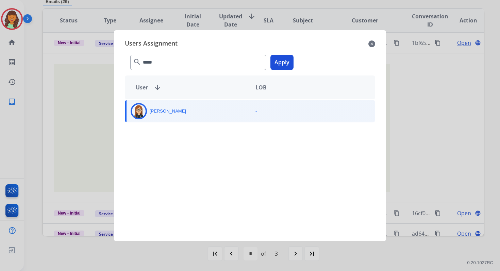
click at [280, 62] on button "Apply" at bounding box center [282, 62] width 23 height 15
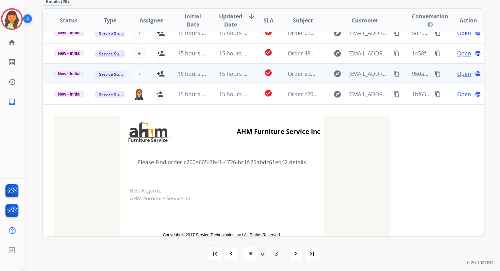
click at [209, 77] on td "15 hours ago" at bounding box center [228, 74] width 41 height 20
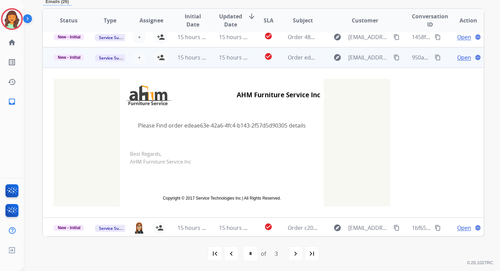
scroll to position [82, 0]
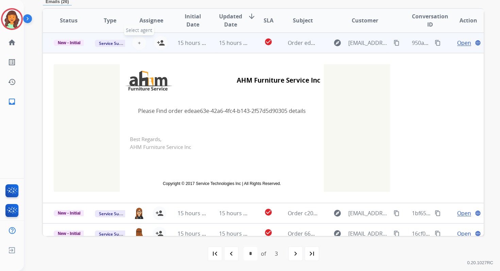
click at [138, 43] on span "+" at bounding box center [139, 43] width 3 height 8
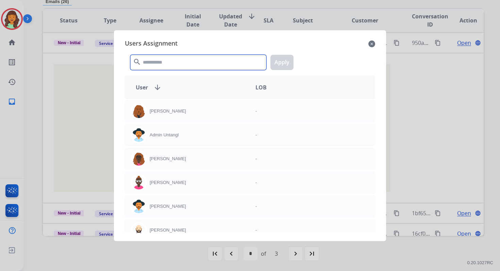
click at [155, 60] on input "text" at bounding box center [198, 62] width 136 height 15
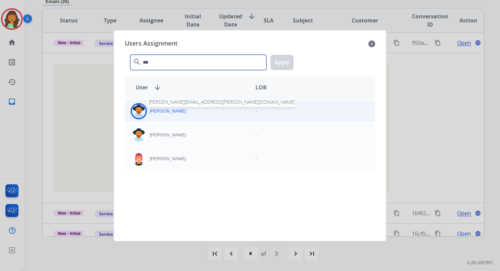
type input "***"
click at [169, 110] on p "[PERSON_NAME]" at bounding box center [168, 111] width 36 height 7
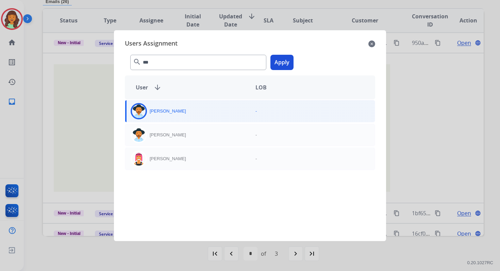
click at [280, 65] on button "Apply" at bounding box center [282, 62] width 23 height 15
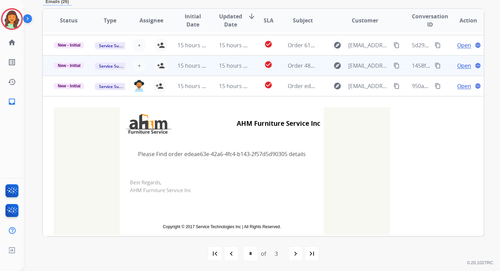
click at [194, 71] on td "15 hours ago" at bounding box center [187, 65] width 41 height 20
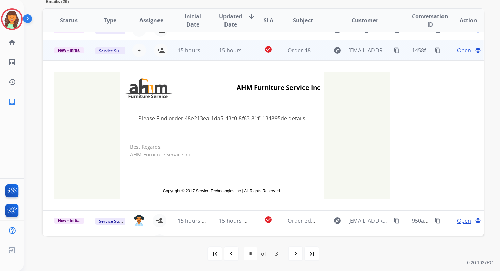
scroll to position [61, 0]
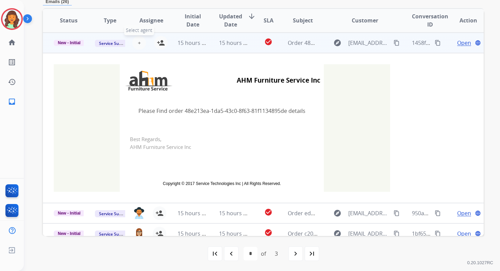
click at [138, 43] on span "+" at bounding box center [139, 43] width 3 height 8
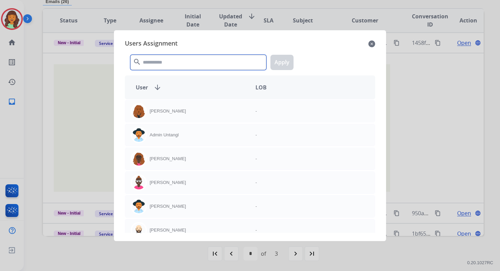
click at [152, 62] on input "text" at bounding box center [198, 62] width 136 height 15
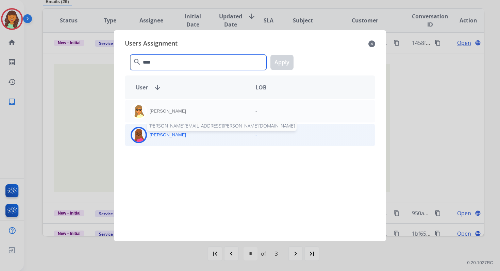
type input "****"
click at [171, 136] on p "[PERSON_NAME]" at bounding box center [168, 135] width 36 height 7
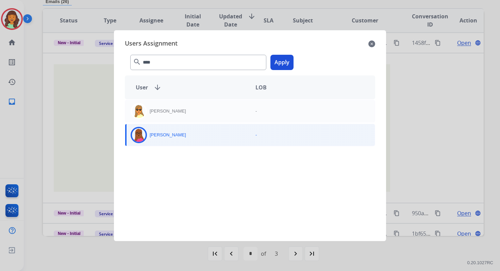
click at [280, 60] on button "Apply" at bounding box center [282, 62] width 23 height 15
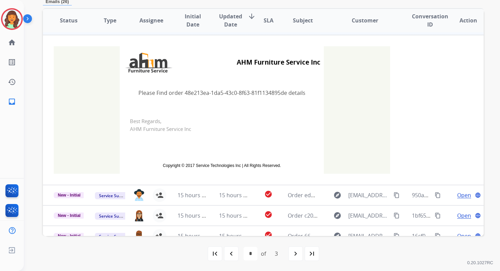
scroll to position [0, 0]
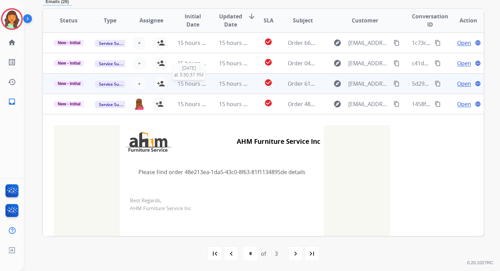
click at [194, 87] on div "15 hours ago" at bounding box center [193, 84] width 30 height 8
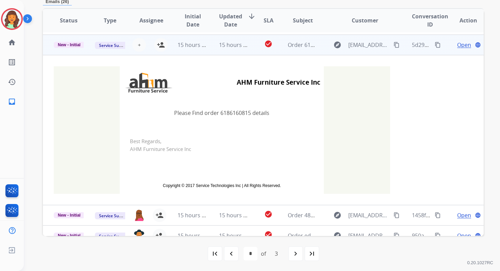
scroll to position [41, 0]
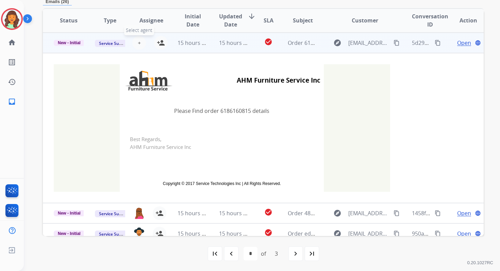
click at [139, 43] on span "+" at bounding box center [139, 43] width 3 height 8
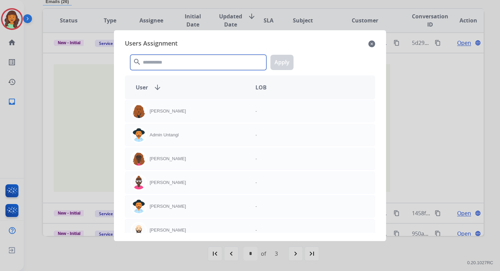
click at [159, 62] on input "text" at bounding box center [198, 62] width 136 height 15
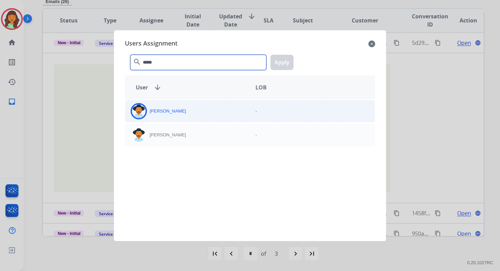
type input "*****"
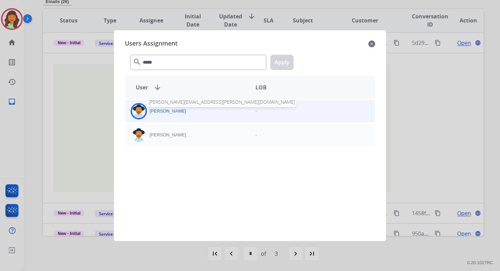
click at [170, 110] on p "[PERSON_NAME]" at bounding box center [168, 111] width 36 height 7
click at [280, 62] on button "Apply" at bounding box center [282, 62] width 23 height 15
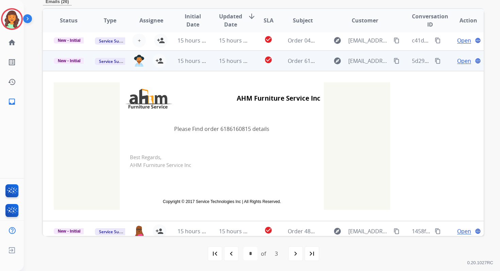
scroll to position [0, 0]
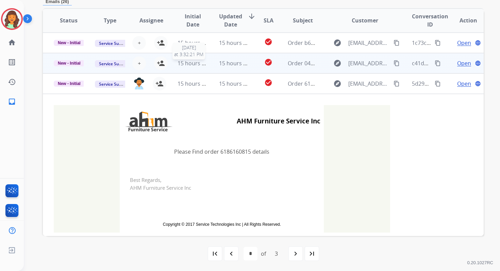
click at [181, 67] on div "15 hours ago" at bounding box center [193, 63] width 30 height 8
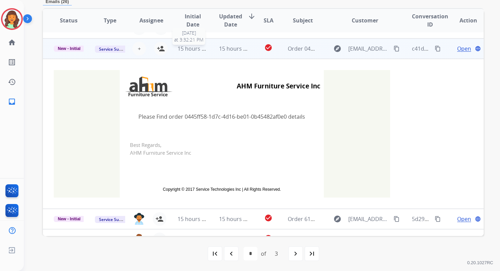
scroll to position [20, 0]
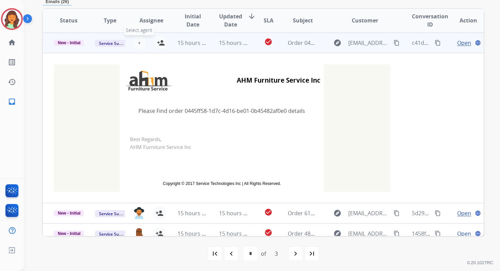
click at [139, 42] on span "+" at bounding box center [139, 43] width 3 height 8
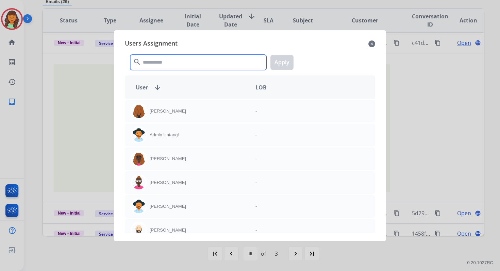
click at [163, 63] on input "text" at bounding box center [198, 62] width 136 height 15
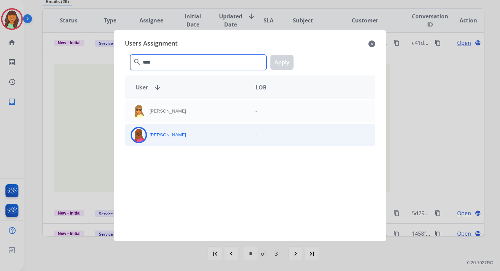
type input "****"
click at [188, 134] on div "[PERSON_NAME]" at bounding box center [187, 135] width 125 height 16
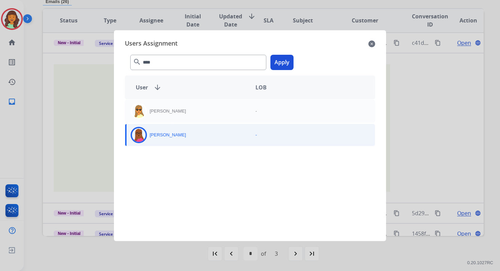
click at [282, 64] on button "Apply" at bounding box center [282, 62] width 23 height 15
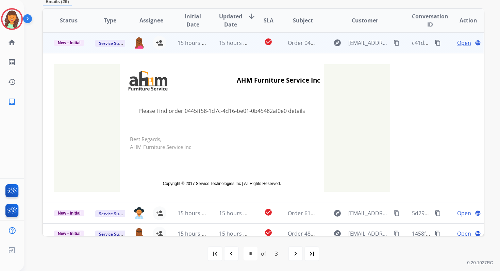
scroll to position [0, 0]
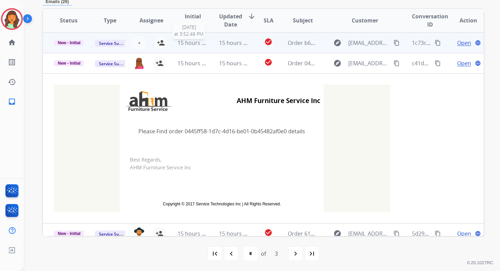
click at [198, 43] on span "15 hours ago" at bounding box center [195, 42] width 34 height 7
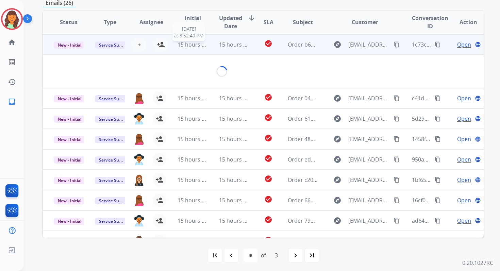
scroll to position [163, 0]
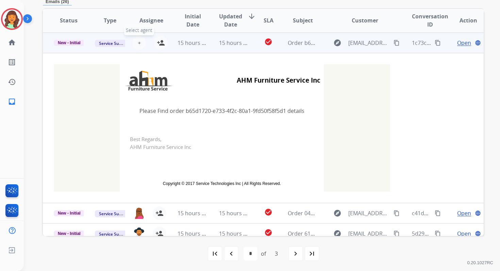
click at [138, 42] on span "+" at bounding box center [139, 43] width 3 height 8
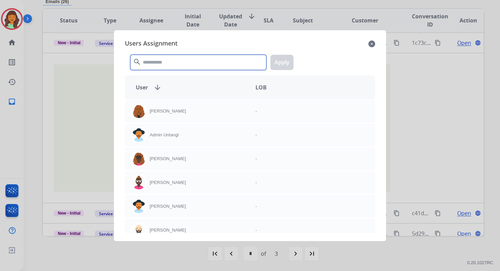
click at [177, 61] on input "text" at bounding box center [198, 62] width 136 height 15
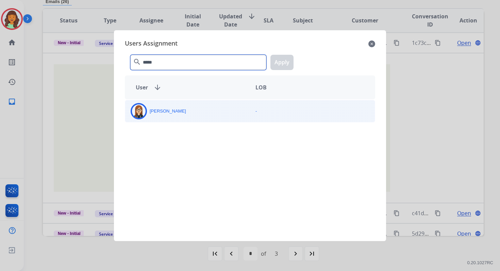
type input "*****"
click at [202, 113] on div "[PERSON_NAME]" at bounding box center [187, 111] width 125 height 16
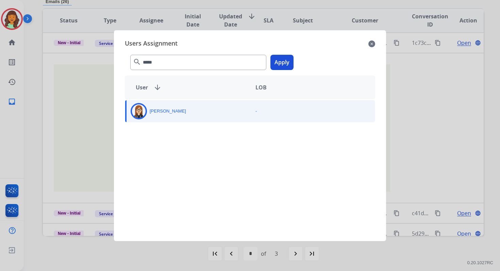
click at [281, 59] on button "Apply" at bounding box center [282, 62] width 23 height 15
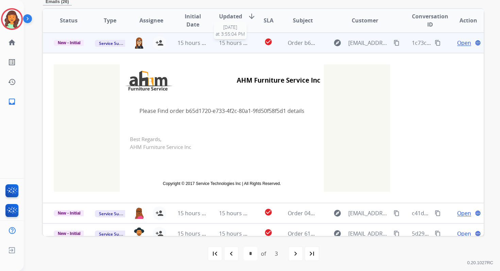
click at [236, 46] on span "15 hours ago" at bounding box center [236, 42] width 34 height 7
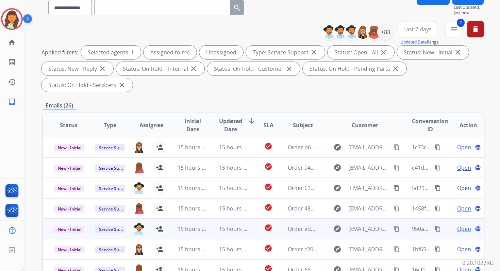
scroll to position [0, 0]
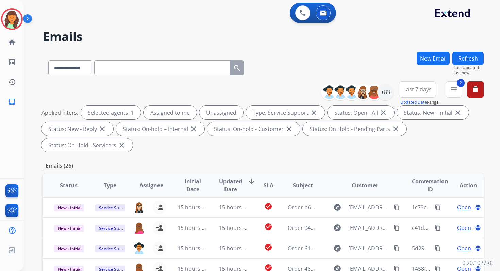
click at [472, 55] on button "Refresh" at bounding box center [468, 58] width 31 height 13
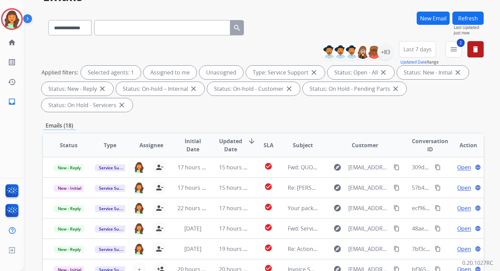
scroll to position [165, 0]
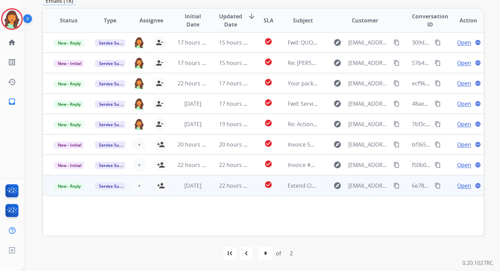
click at [234, 193] on td "22 hours ago" at bounding box center [228, 185] width 41 height 20
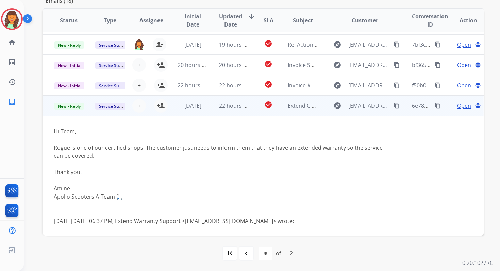
scroll to position [80, 0]
click at [139, 105] on span "+" at bounding box center [139, 105] width 3 height 8
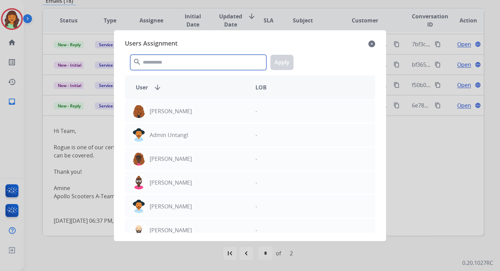
click at [175, 65] on input "text" at bounding box center [198, 62] width 136 height 15
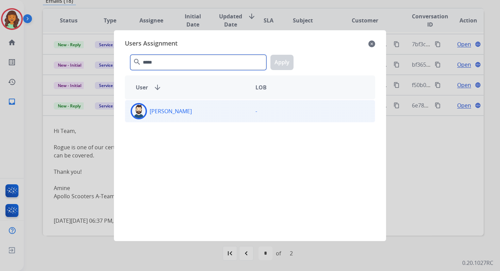
type input "*****"
click at [194, 113] on div "[PERSON_NAME]" at bounding box center [187, 111] width 125 height 16
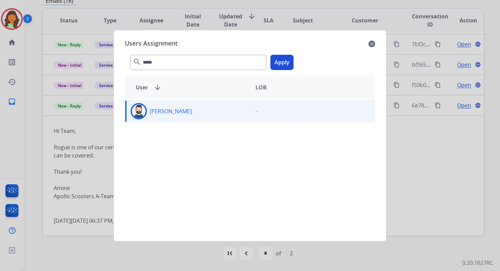
click at [281, 62] on button "Apply" at bounding box center [282, 62] width 23 height 15
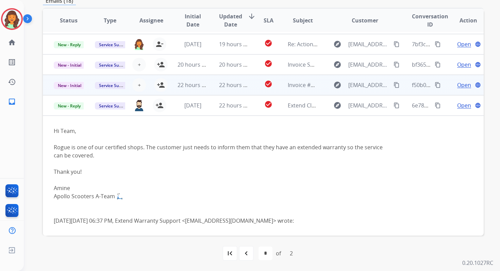
click at [211, 88] on td "22 hours ago" at bounding box center [228, 85] width 41 height 20
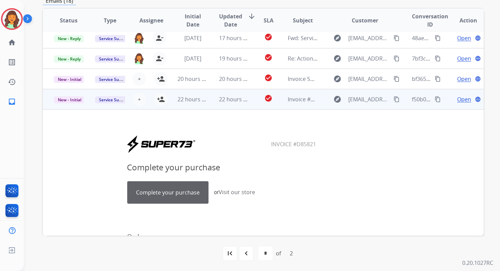
scroll to position [123, 0]
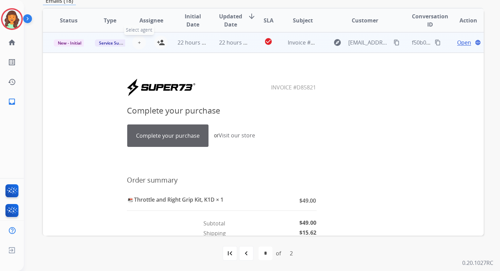
click at [139, 42] on span "+" at bounding box center [139, 42] width 3 height 8
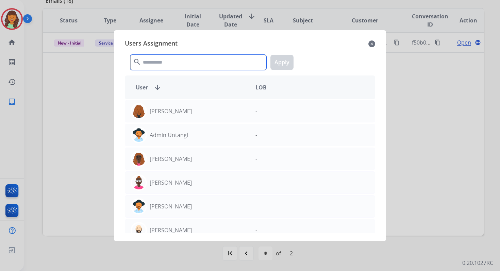
click at [159, 61] on input "text" at bounding box center [198, 62] width 136 height 15
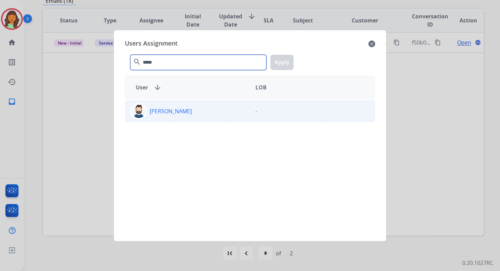
type input "*****"
click at [175, 113] on div "[PERSON_NAME]" at bounding box center [187, 111] width 125 height 16
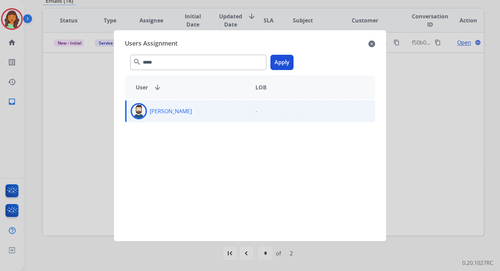
click at [281, 65] on button "Apply" at bounding box center [282, 62] width 23 height 15
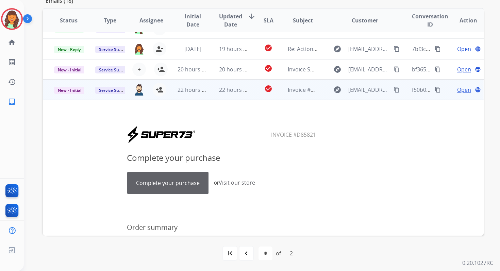
scroll to position [65, 0]
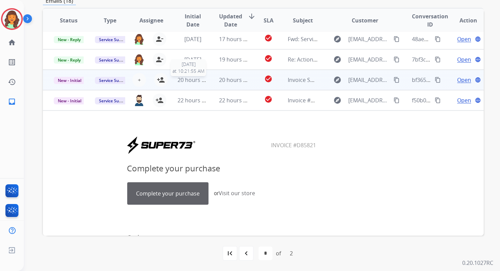
click at [191, 83] on div "20 hours ago" at bounding box center [193, 80] width 30 height 8
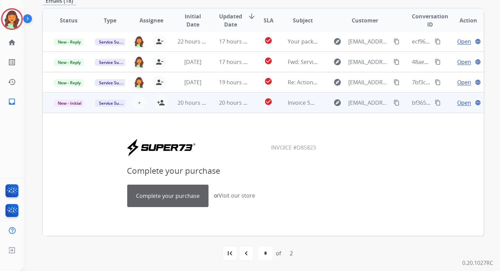
scroll to position [32, 0]
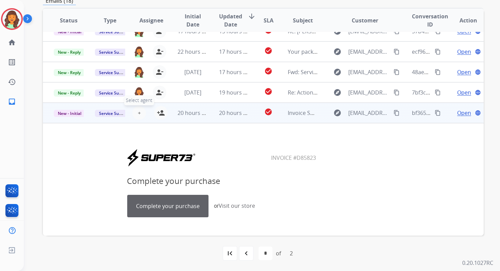
click at [140, 112] on button "+ Select agent" at bounding box center [139, 113] width 14 height 14
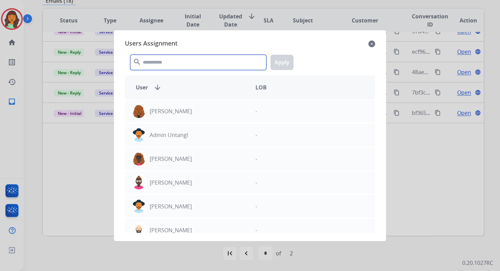
click at [166, 62] on input "text" at bounding box center [198, 62] width 136 height 15
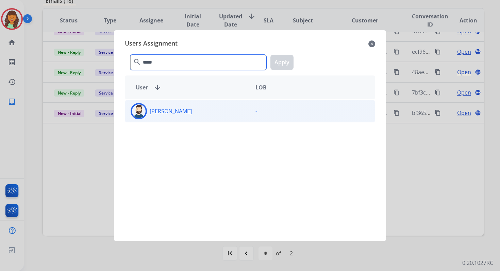
type input "*****"
click at [189, 118] on div "[PERSON_NAME]" at bounding box center [187, 111] width 125 height 16
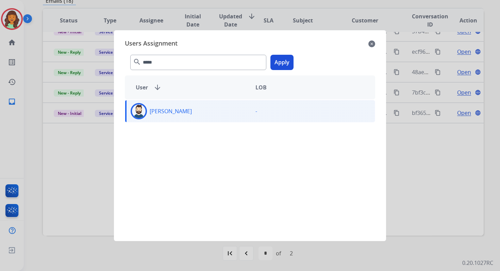
click at [286, 61] on button "Apply" at bounding box center [282, 62] width 23 height 15
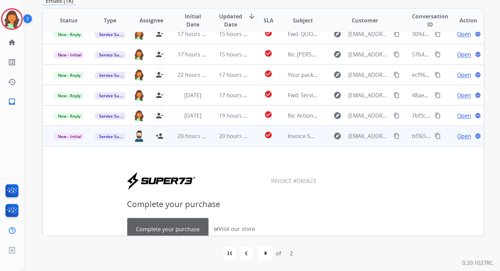
scroll to position [0, 0]
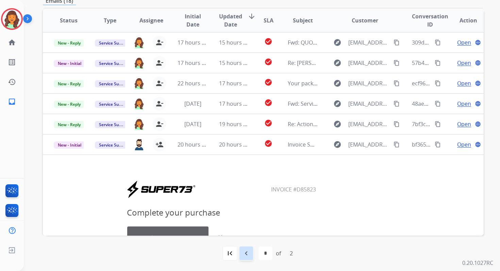
click at [245, 256] on mat-icon "navigate_before" at bounding box center [246, 254] width 8 height 8
select select "*"
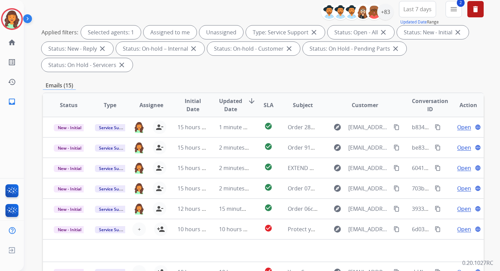
scroll to position [165, 0]
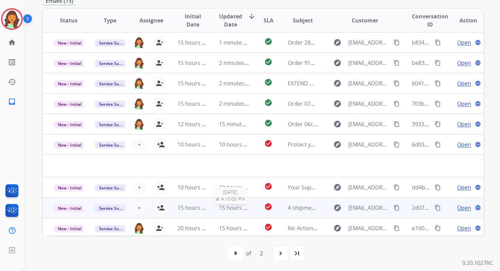
click at [233, 210] on span "15 hours ago" at bounding box center [236, 207] width 34 height 7
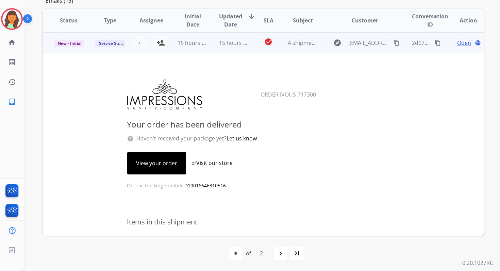
scroll to position [143, 0]
click at [138, 41] on span "+" at bounding box center [139, 42] width 3 height 8
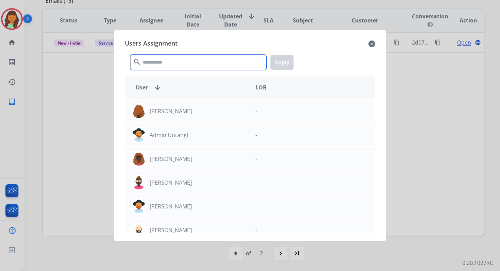
click at [162, 63] on input "text" at bounding box center [198, 62] width 136 height 15
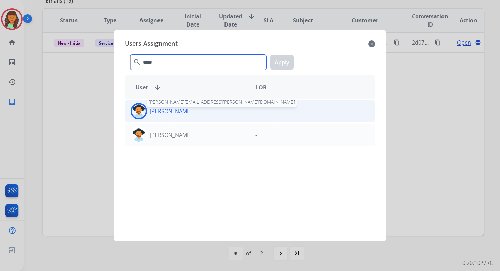
type input "*****"
click at [182, 108] on p "[PERSON_NAME]" at bounding box center [171, 111] width 42 height 8
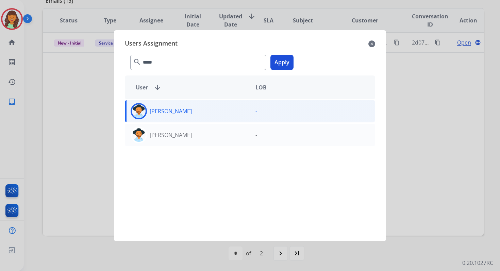
click at [286, 65] on button "Apply" at bounding box center [282, 62] width 23 height 15
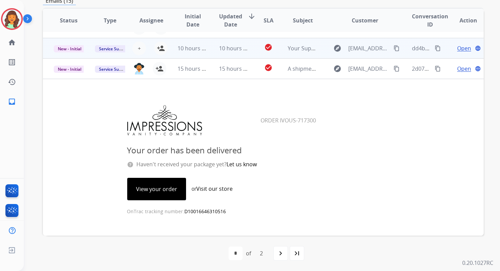
click at [235, 50] on span "10 hours ago" at bounding box center [236, 48] width 34 height 7
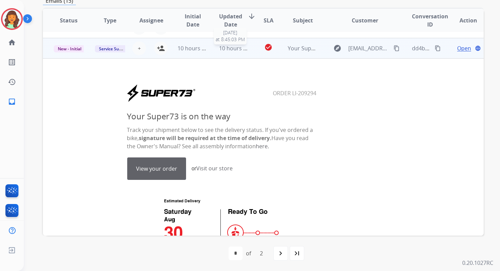
scroll to position [123, 0]
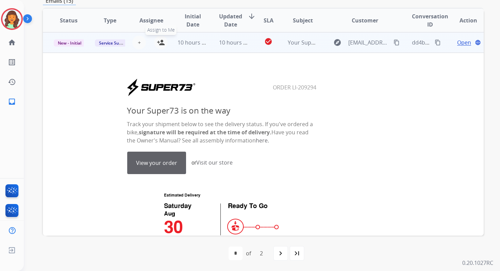
click at [161, 44] on mat-icon "person_add" at bounding box center [161, 42] width 8 height 8
click at [78, 43] on span "New - Initial" at bounding box center [70, 42] width 32 height 7
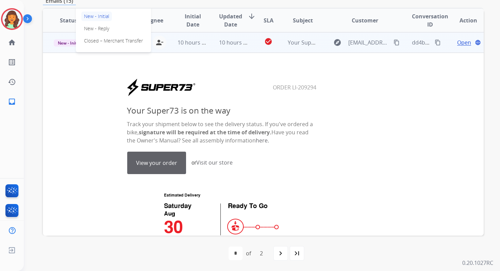
click at [218, 47] on td "10 hours ago" at bounding box center [228, 42] width 41 height 20
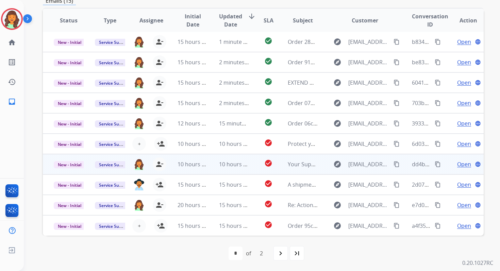
scroll to position [1, 0]
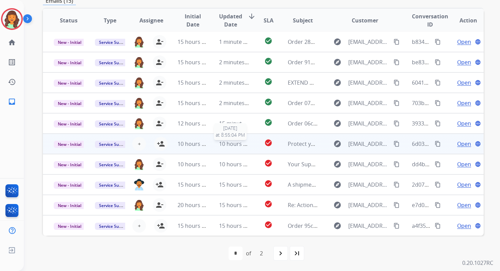
click at [222, 145] on span "10 hours ago" at bounding box center [236, 143] width 34 height 7
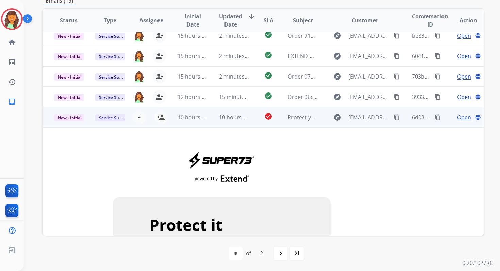
scroll to position [25, 0]
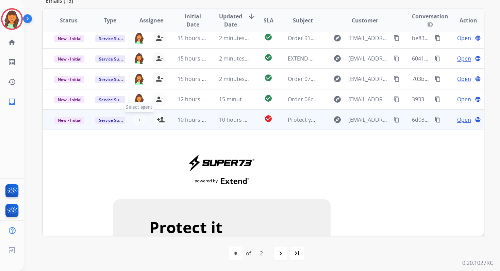
click at [138, 119] on span "+" at bounding box center [139, 120] width 3 height 8
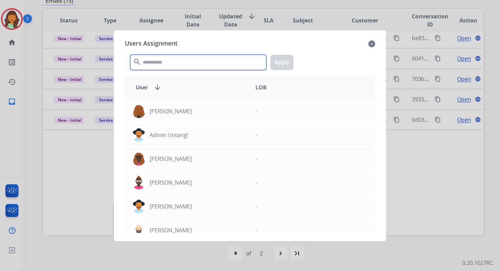
click at [160, 63] on input "text" at bounding box center [198, 62] width 136 height 15
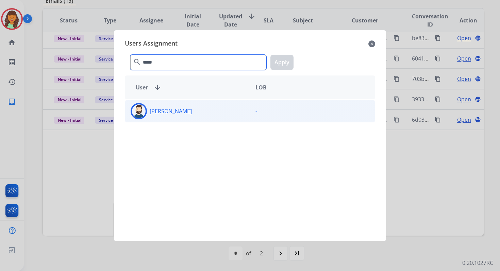
type input "*****"
click at [201, 114] on div "[PERSON_NAME]" at bounding box center [187, 111] width 125 height 16
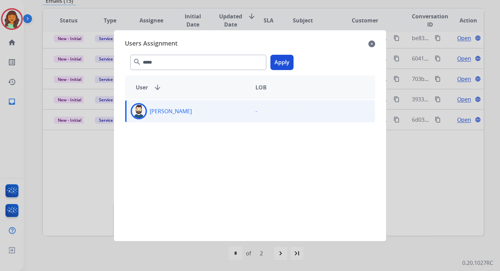
click at [283, 63] on button "Apply" at bounding box center [282, 62] width 23 height 15
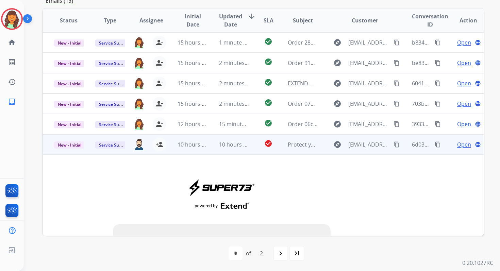
scroll to position [0, 0]
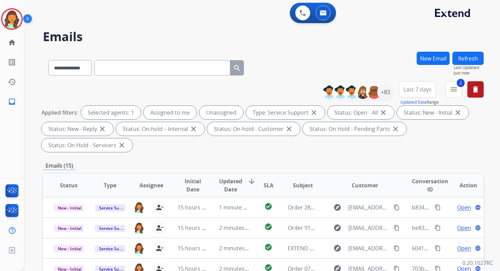
click at [479, 55] on button "Refresh" at bounding box center [468, 58] width 31 height 13
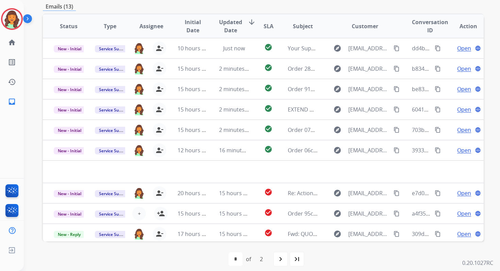
scroll to position [165, 0]
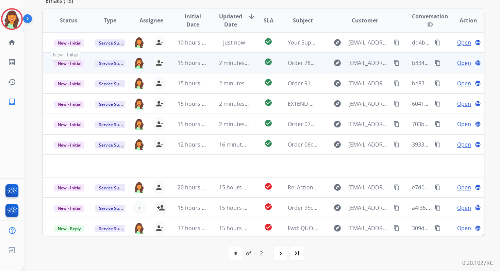
click at [77, 64] on span "New - Initial" at bounding box center [70, 63] width 32 height 7
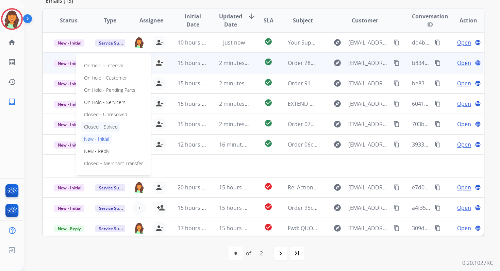
click at [104, 124] on p "Closed – Solved" at bounding box center [100, 127] width 39 height 10
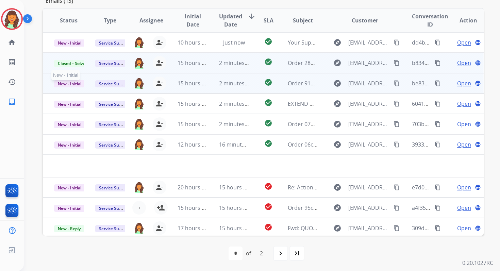
click at [78, 81] on span "New - Initial" at bounding box center [70, 83] width 32 height 7
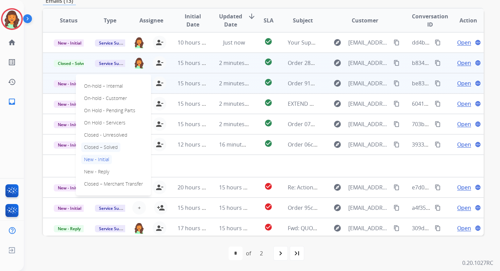
click at [105, 144] on p "Closed – Solved" at bounding box center [100, 148] width 39 height 10
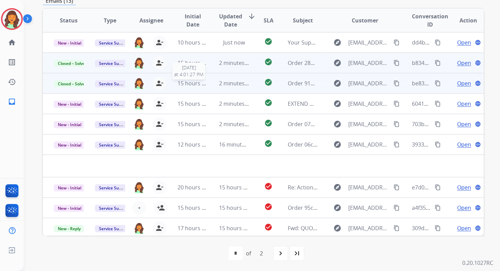
click at [205, 79] on div "15 hours ago" at bounding box center [193, 83] width 30 height 8
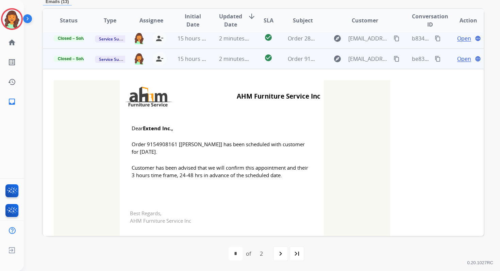
scroll to position [14, 0]
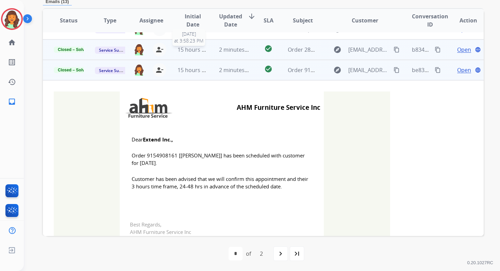
click at [202, 50] on span "15 hours ago" at bounding box center [195, 49] width 34 height 7
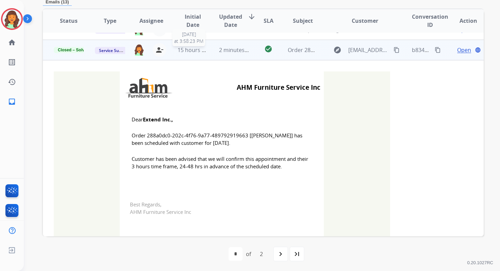
scroll to position [163, 0]
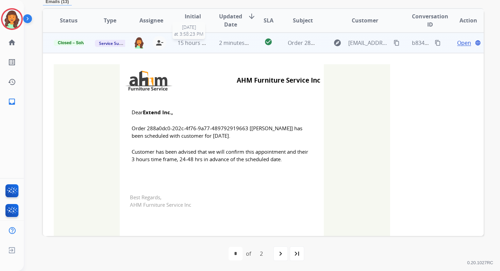
click at [202, 46] on div "15 hours ago" at bounding box center [193, 43] width 30 height 8
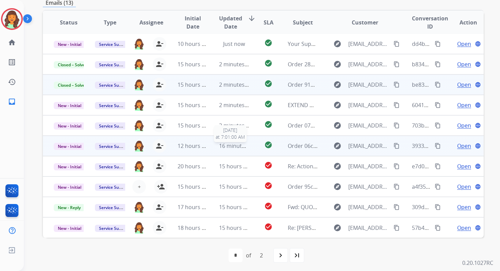
click at [223, 145] on span "16 minutes ago" at bounding box center [238, 145] width 39 height 7
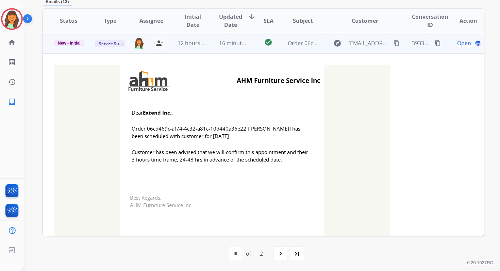
scroll to position [102, 0]
click at [70, 44] on span "New - Initial" at bounding box center [69, 43] width 31 height 6
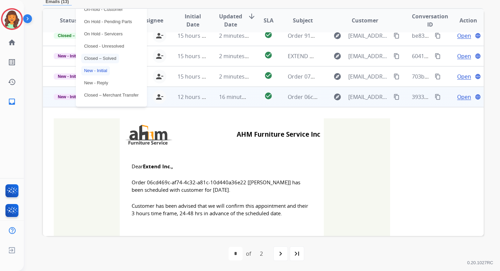
scroll to position [48, 0]
click at [97, 58] on p "Closed – Solved" at bounding box center [100, 59] width 38 height 10
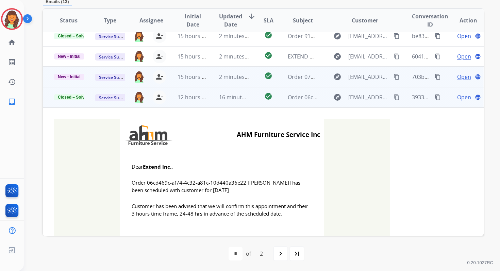
click at [214, 80] on td "2 minutes ago" at bounding box center [228, 77] width 41 height 20
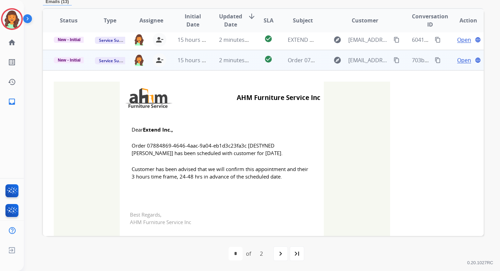
scroll to position [82, 0]
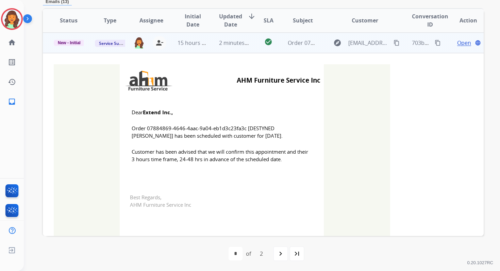
click at [84, 43] on td "Service Support" at bounding box center [104, 43] width 41 height 20
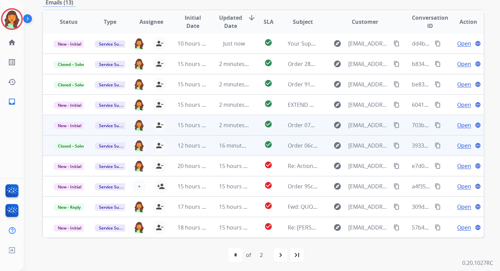
scroll to position [163, 0]
click at [80, 125] on span "New - Initial" at bounding box center [70, 126] width 32 height 7
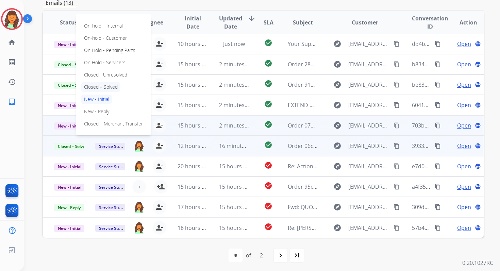
click at [101, 87] on p "Closed – Solved" at bounding box center [100, 87] width 39 height 10
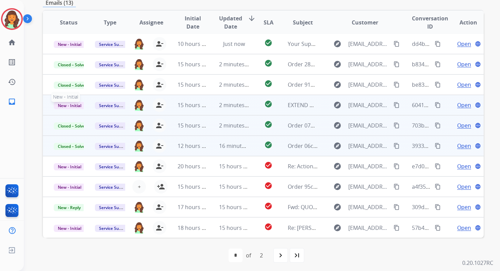
click at [75, 107] on span "New - Initial" at bounding box center [70, 105] width 32 height 7
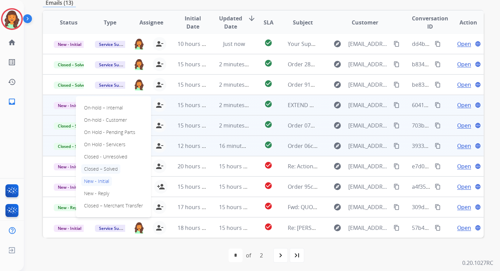
click at [100, 169] on p "Closed – Solved" at bounding box center [100, 169] width 39 height 10
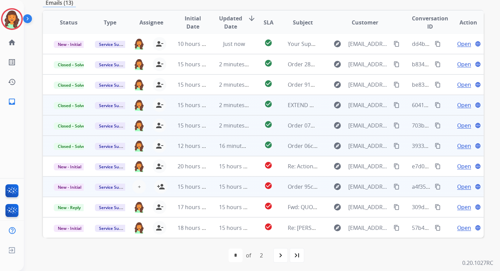
scroll to position [165, 0]
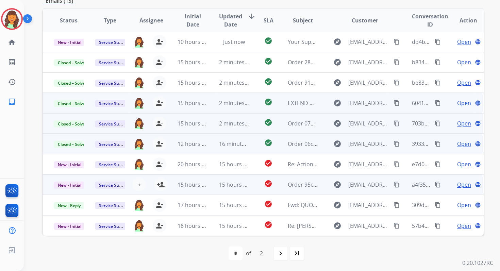
click at [210, 188] on td "15 hours ago" at bounding box center [228, 185] width 41 height 20
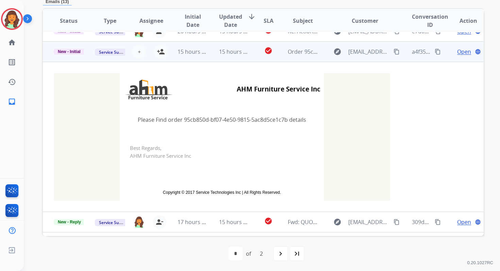
scroll to position [143, 0]
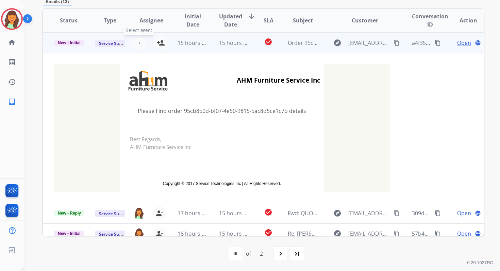
click at [138, 42] on span "+" at bounding box center [139, 43] width 3 height 8
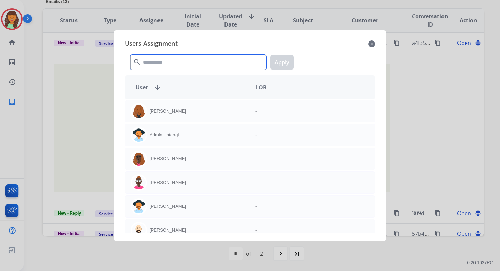
click at [154, 63] on input "text" at bounding box center [198, 62] width 136 height 15
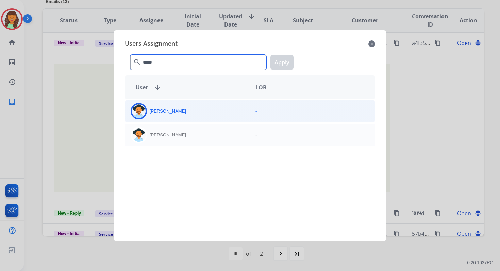
type input "*****"
click at [156, 120] on div "[PERSON_NAME] -" at bounding box center [250, 111] width 251 height 22
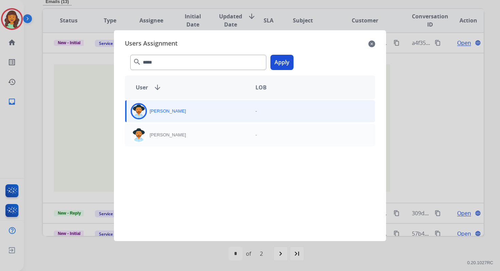
click at [284, 64] on button "Apply" at bounding box center [282, 62] width 23 height 15
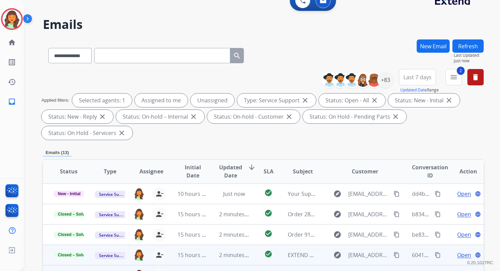
scroll to position [0, 0]
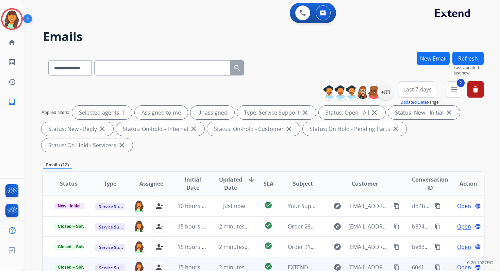
click at [463, 61] on button "Refresh" at bounding box center [468, 58] width 31 height 13
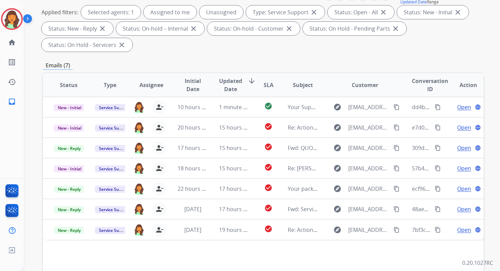
scroll to position [165, 0]
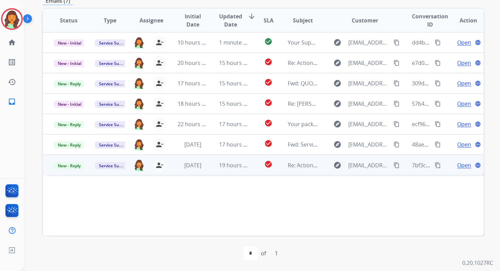
click at [209, 164] on td "19 hours ago" at bounding box center [228, 165] width 41 height 20
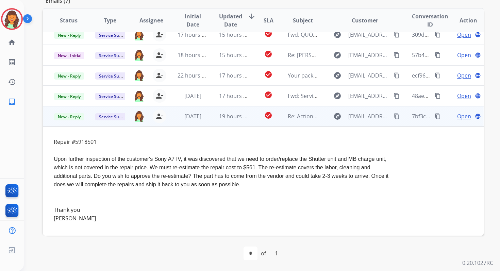
scroll to position [0, 0]
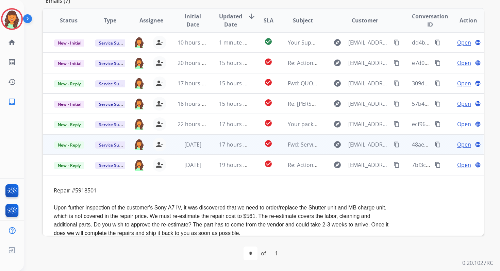
click at [208, 147] on td "17 hours ago" at bounding box center [228, 144] width 41 height 20
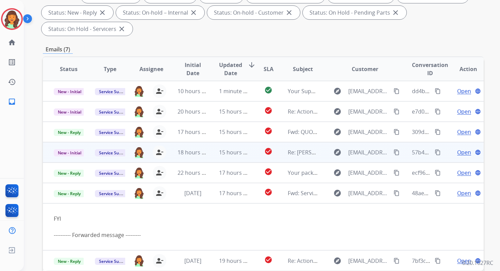
scroll to position [115, 0]
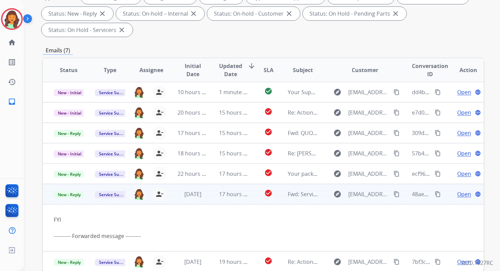
click at [458, 194] on span "Open" at bounding box center [465, 194] width 14 height 8
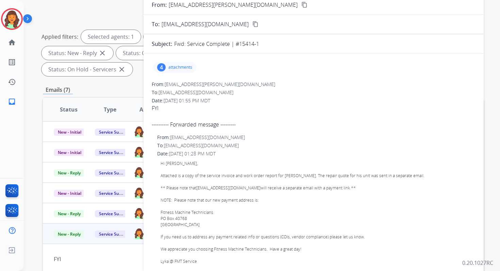
scroll to position [0, 0]
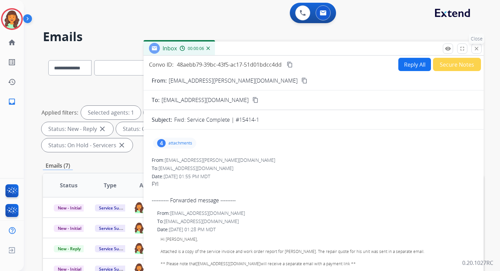
click at [474, 51] on mat-icon "close" at bounding box center [477, 49] width 6 height 6
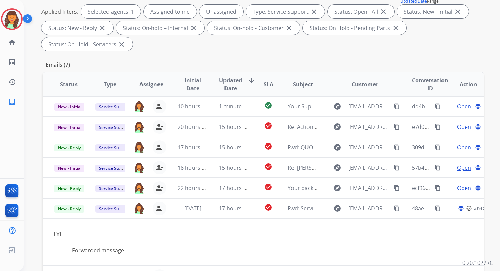
scroll to position [165, 0]
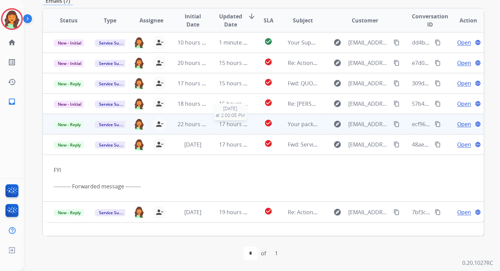
click at [228, 124] on span "17 hours ago" at bounding box center [236, 124] width 34 height 7
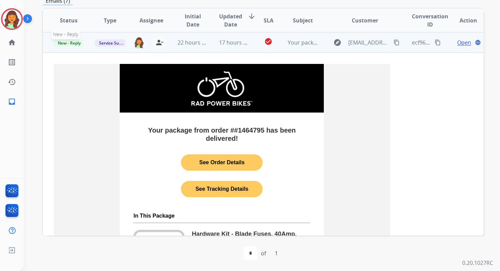
click at [61, 43] on span "New - Reply" at bounding box center [69, 42] width 31 height 7
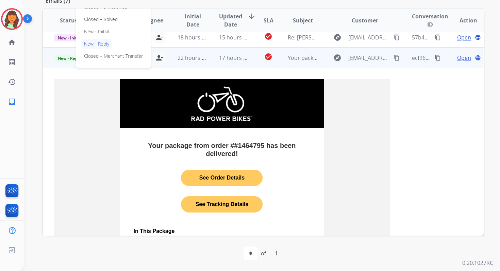
scroll to position [67, 0]
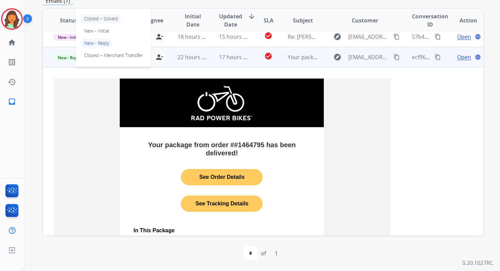
click at [93, 22] on p "Closed – Solved" at bounding box center [100, 19] width 39 height 10
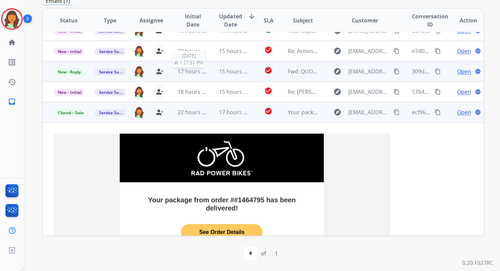
scroll to position [0, 0]
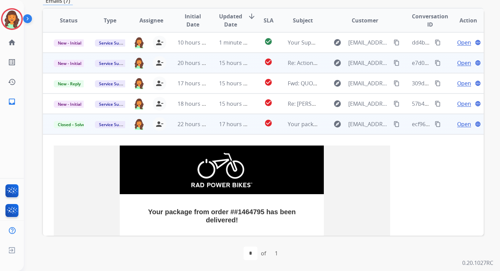
click at [209, 67] on td "15 hours ago" at bounding box center [228, 63] width 41 height 20
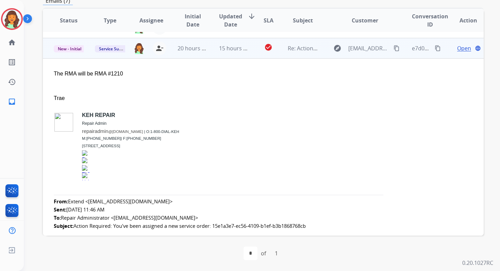
scroll to position [20, 0]
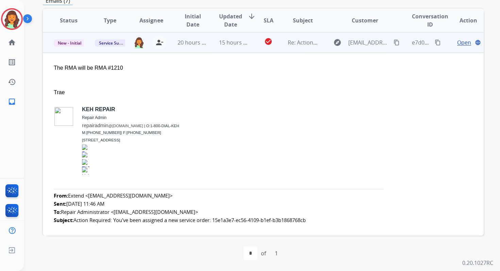
click at [208, 44] on td "15 hours ago" at bounding box center [228, 42] width 41 height 20
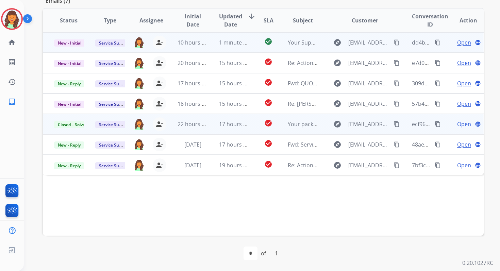
click at [246, 45] on span "1 minute ago" at bounding box center [236, 42] width 34 height 7
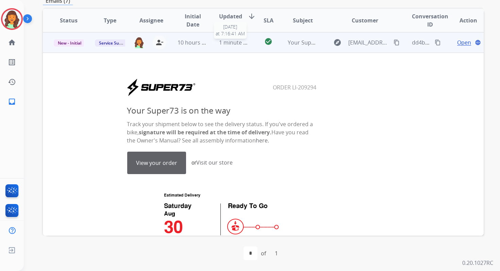
click at [238, 43] on span "1 minute ago" at bounding box center [236, 42] width 34 height 7
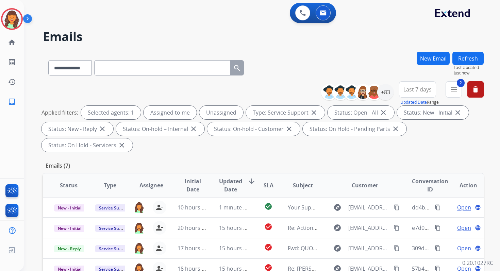
click at [468, 59] on button "Refresh" at bounding box center [468, 58] width 31 height 13
click at [39, 251] on span "Log out" at bounding box center [45, 252] width 16 height 6
